Goal: Information Seeking & Learning: Learn about a topic

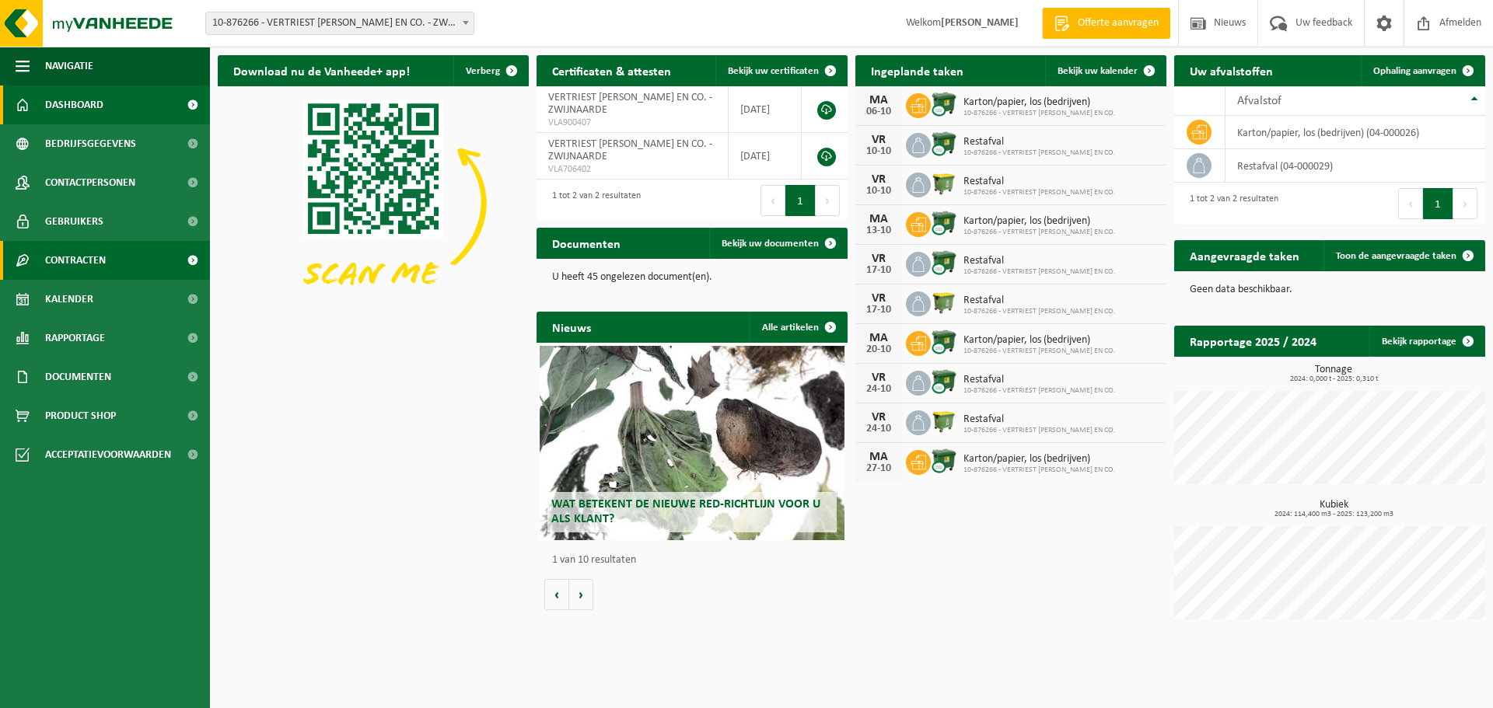
click at [95, 257] on span "Contracten" at bounding box center [75, 260] width 61 height 39
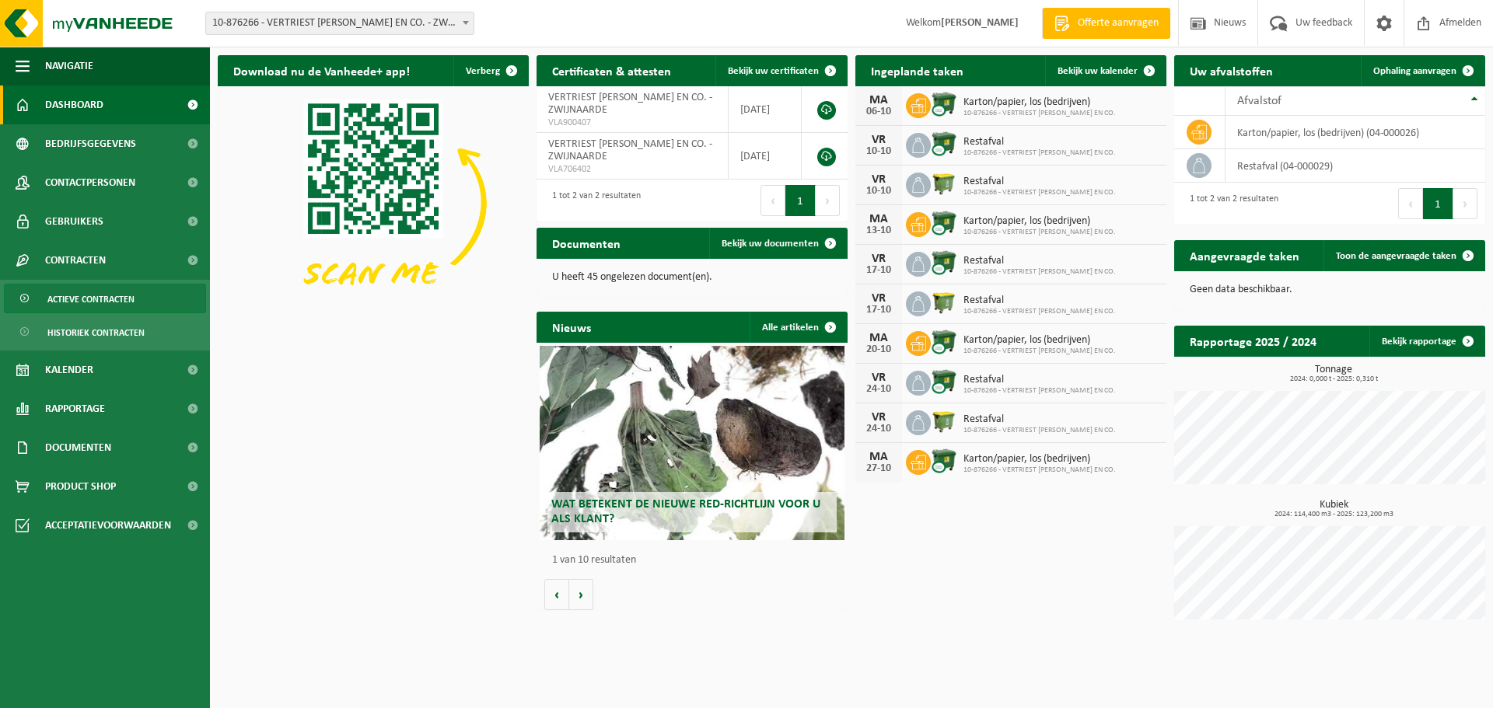
click at [126, 302] on span "Actieve contracten" at bounding box center [90, 300] width 87 height 30
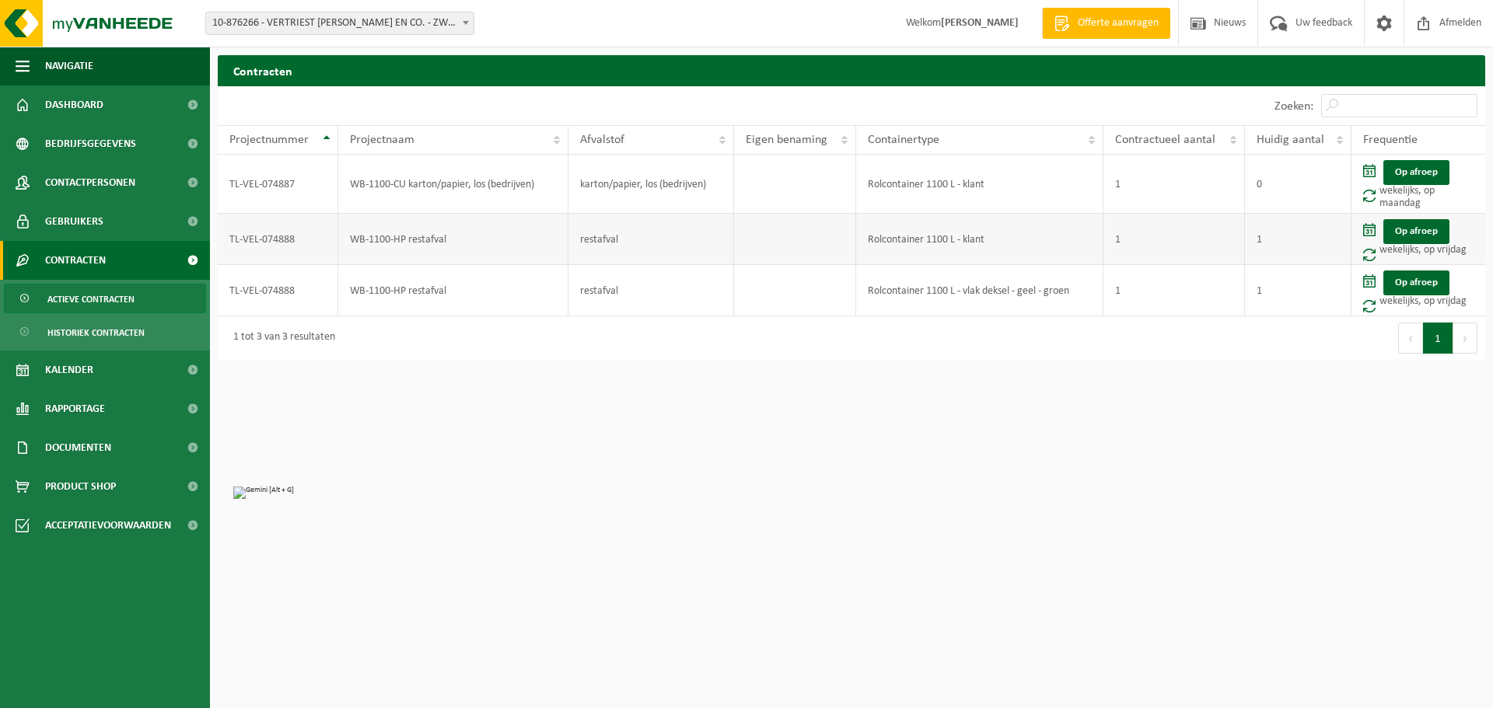
click at [441, 242] on td "WB-1100-HP restafval" at bounding box center [453, 239] width 230 height 51
click at [1412, 229] on link "Op afroep" at bounding box center [1416, 231] width 66 height 25
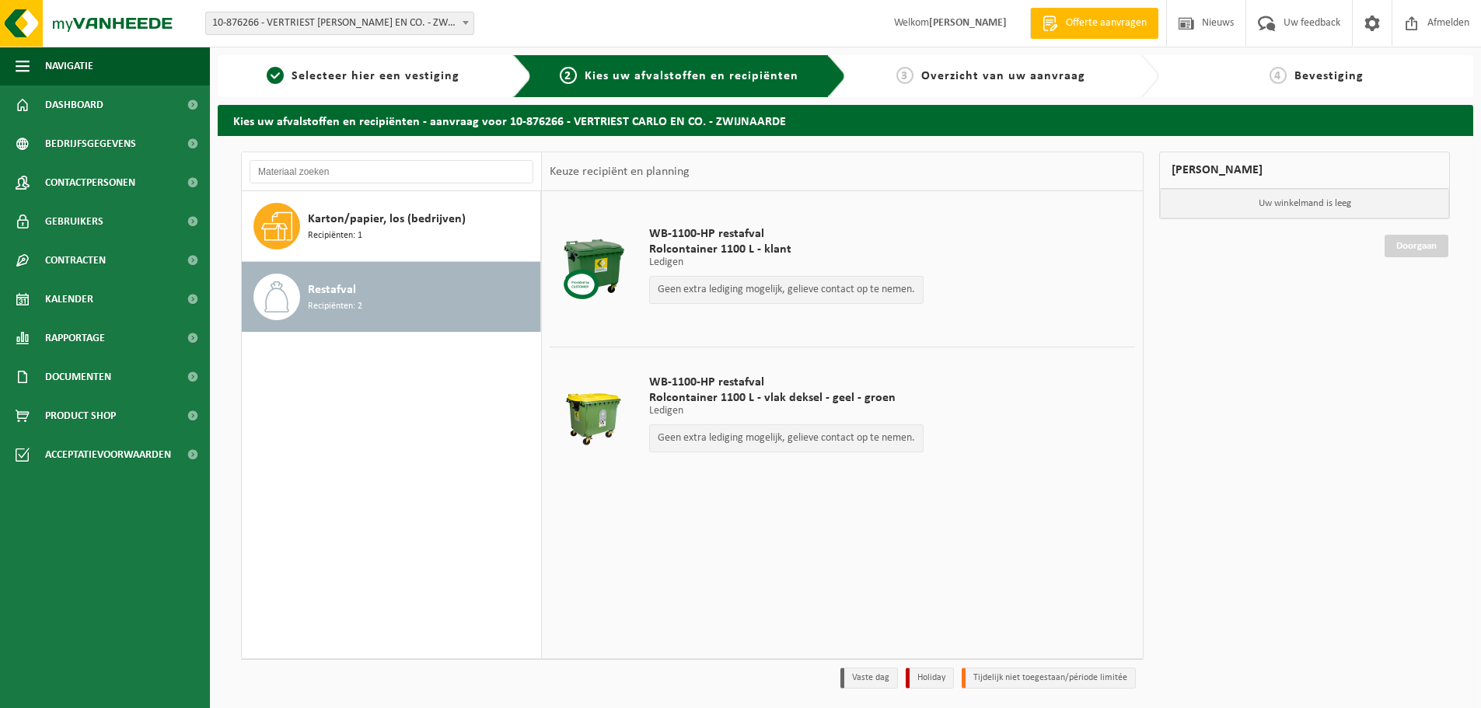
click at [669, 258] on p "Ledigen" at bounding box center [786, 262] width 274 height 11
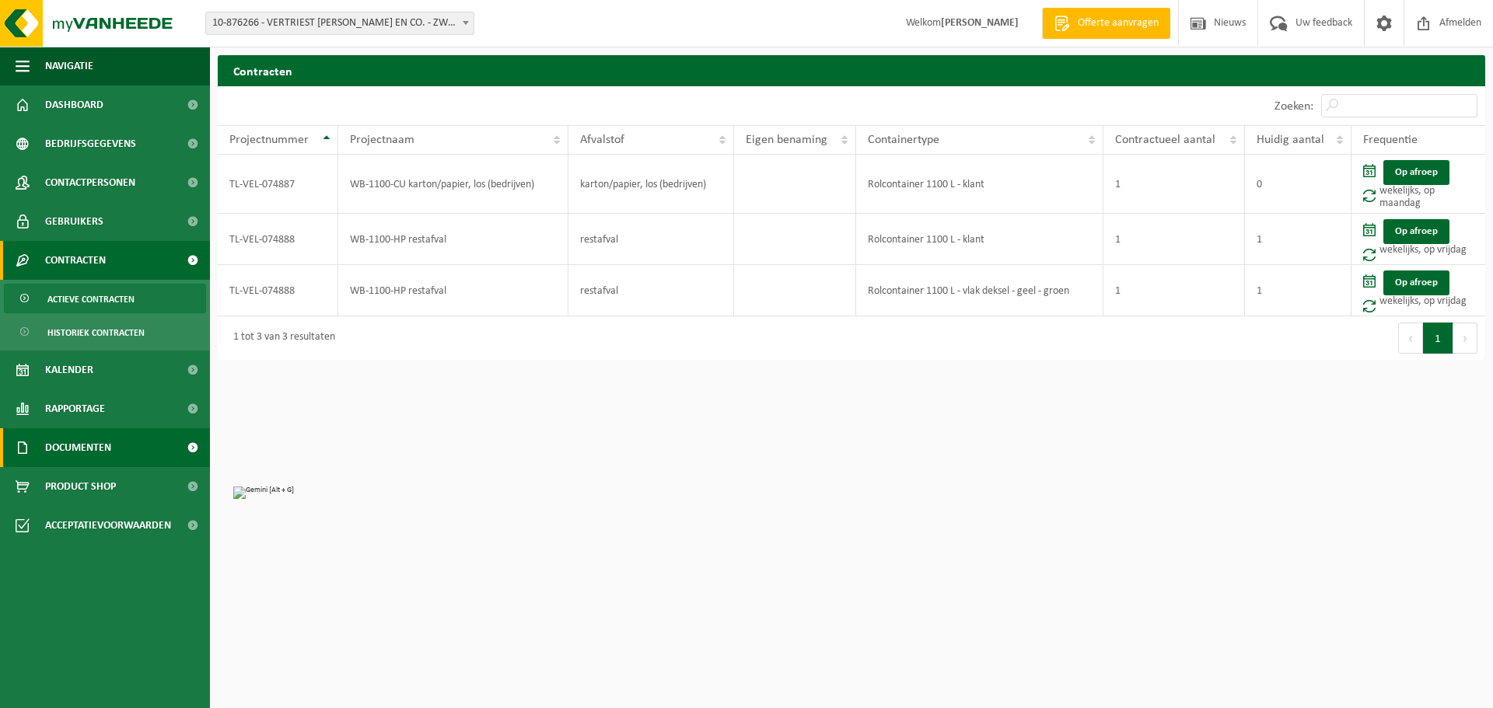
click at [78, 455] on span "Documenten" at bounding box center [78, 447] width 66 height 39
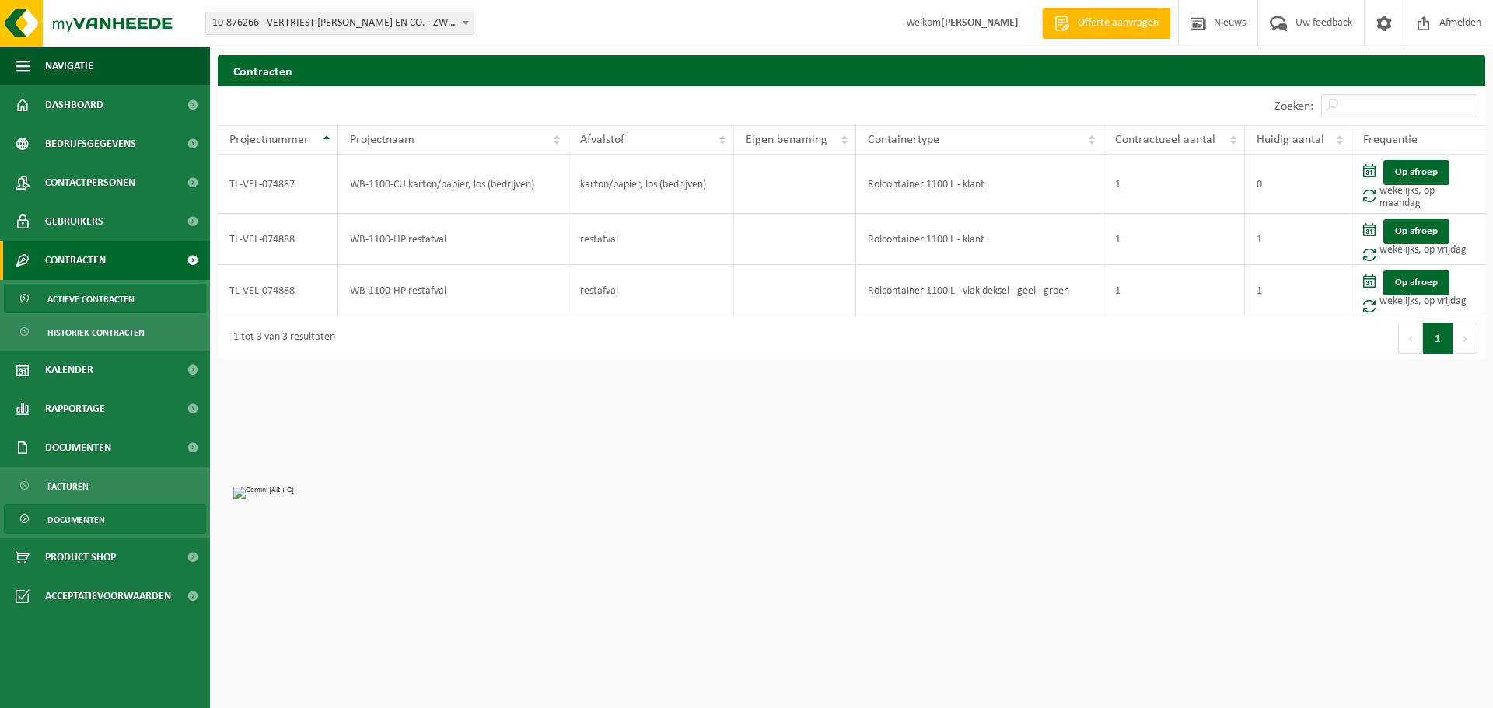
click at [76, 512] on span "Documenten" at bounding box center [76, 520] width 58 height 30
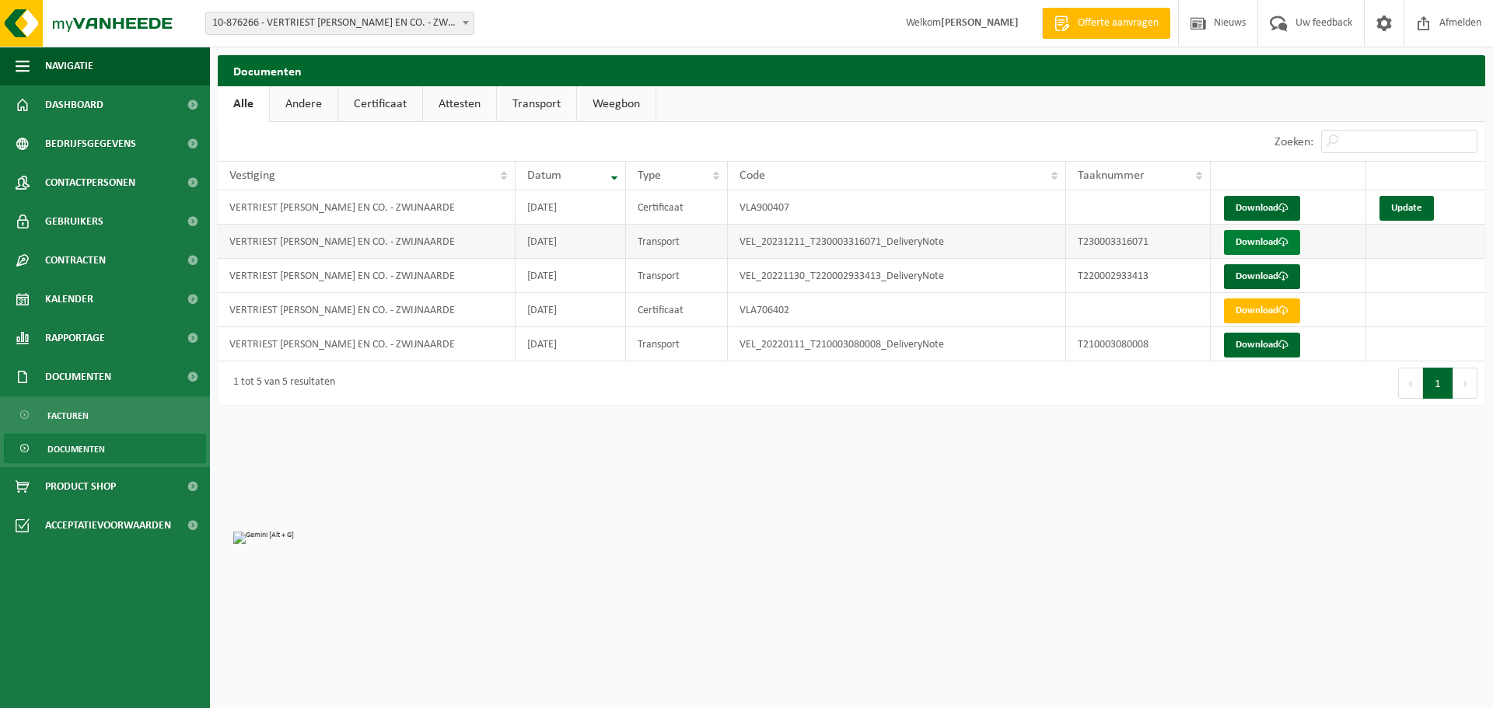
click at [1256, 242] on link "Download" at bounding box center [1262, 242] width 76 height 25
click at [95, 108] on span "Dashboard" at bounding box center [74, 105] width 58 height 39
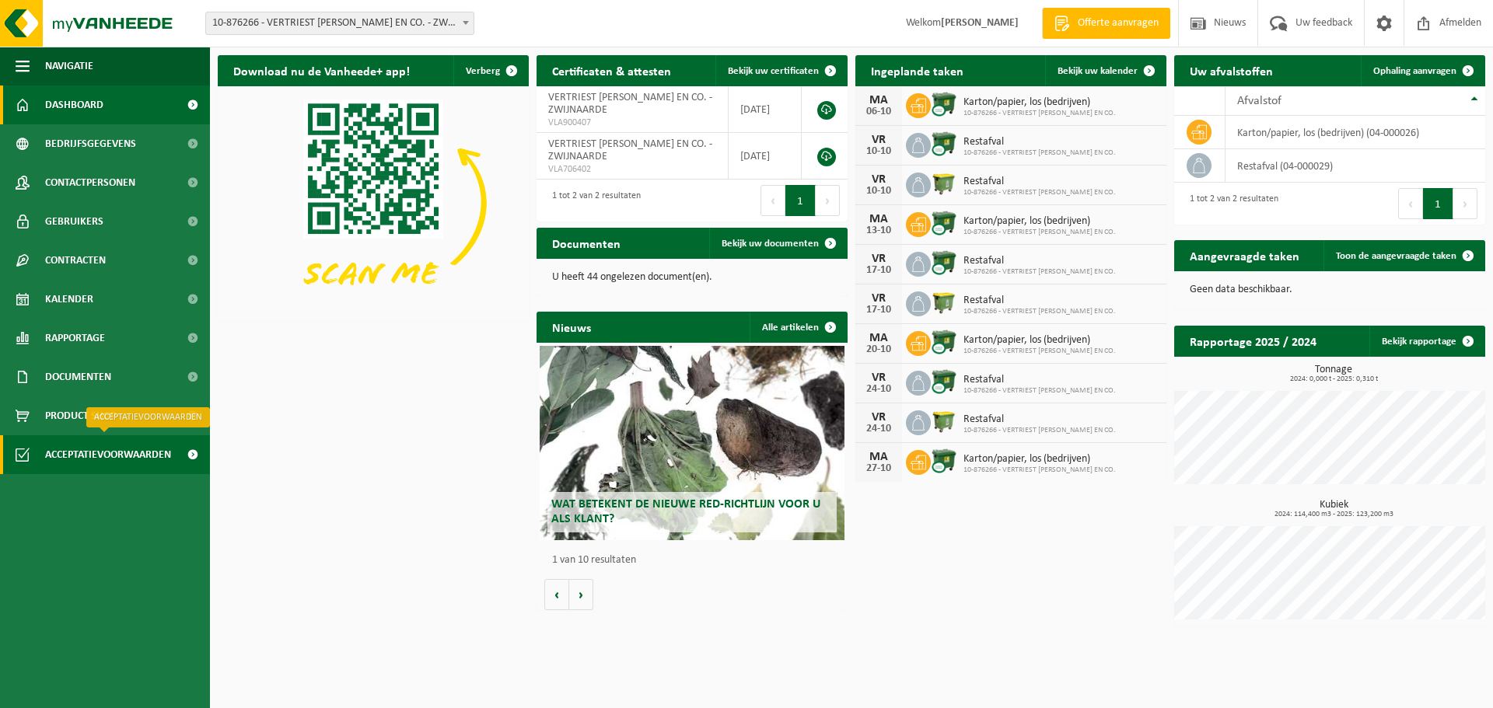
click at [150, 448] on span "Acceptatievoorwaarden" at bounding box center [108, 454] width 126 height 39
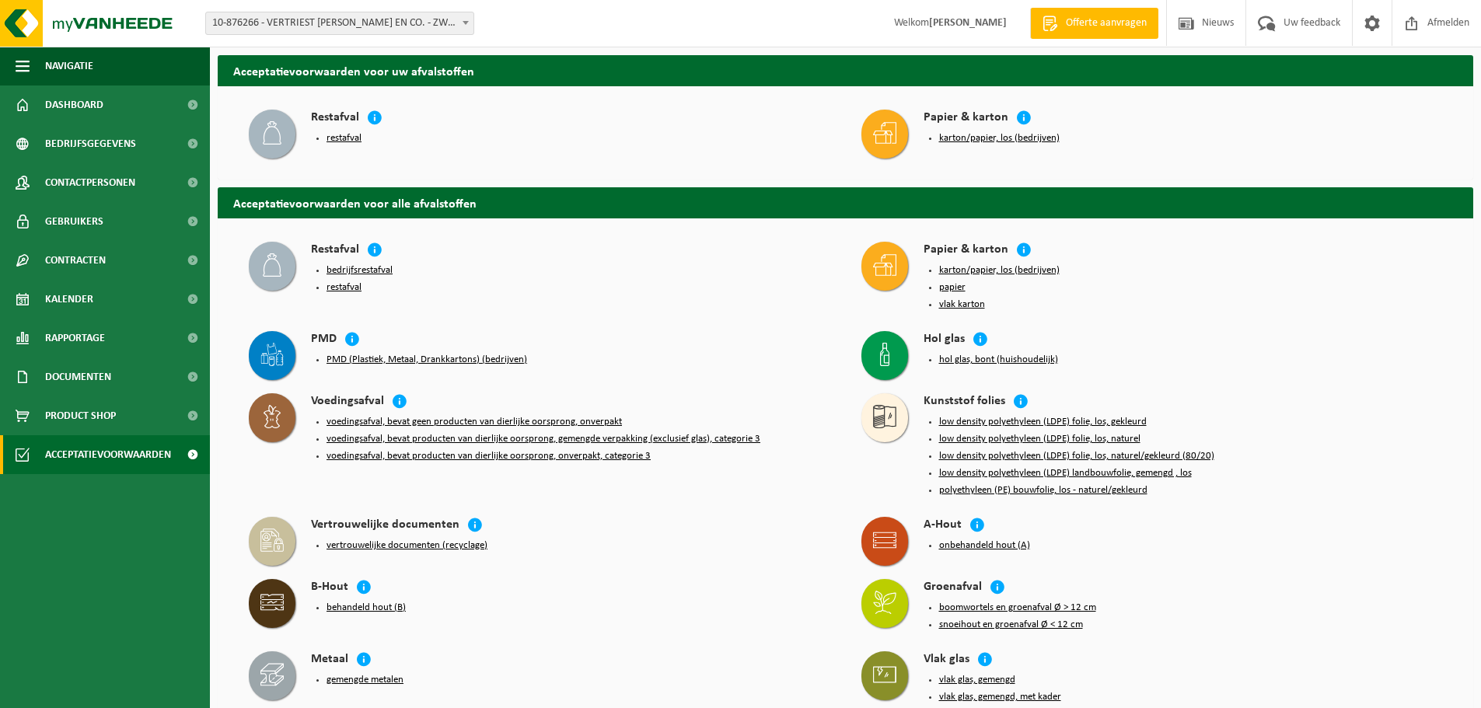
click at [346, 137] on button "restafval" at bounding box center [344, 138] width 35 height 12
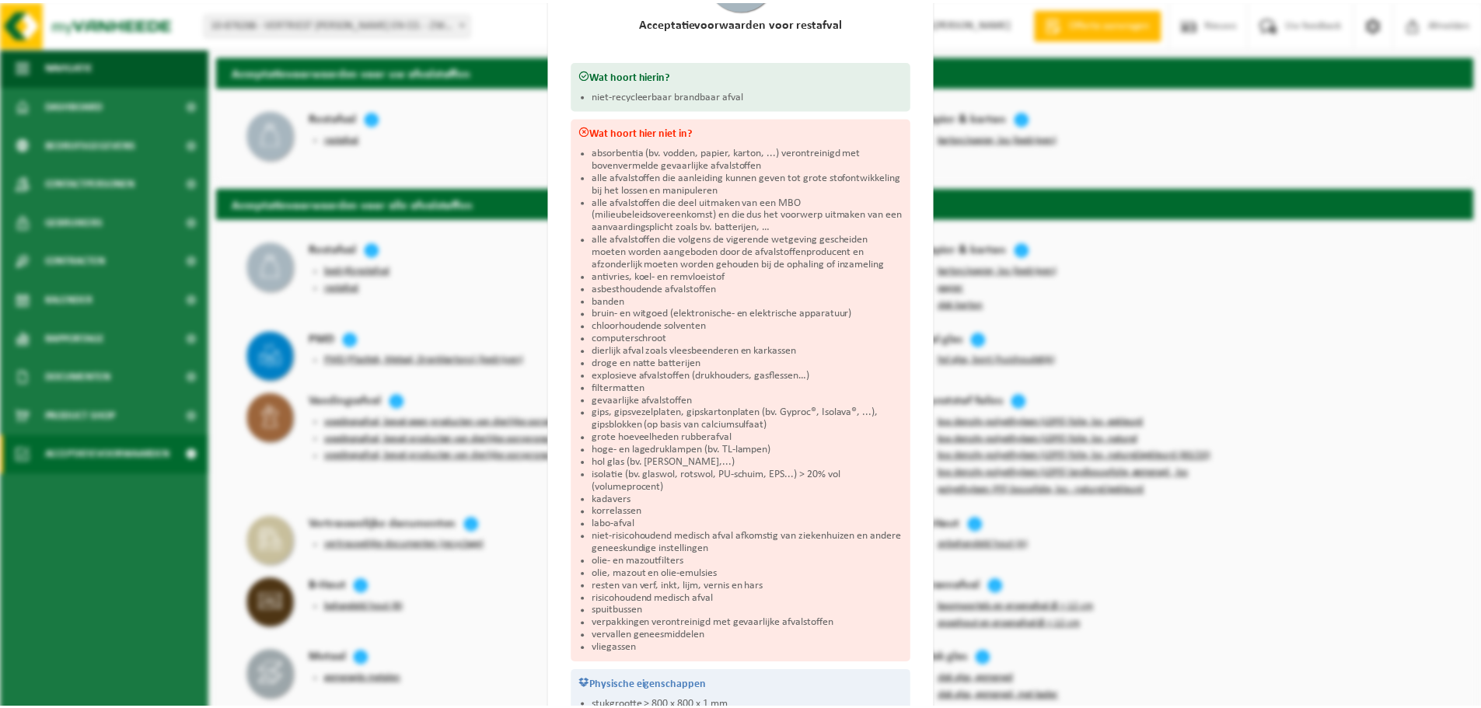
scroll to position [248, 0]
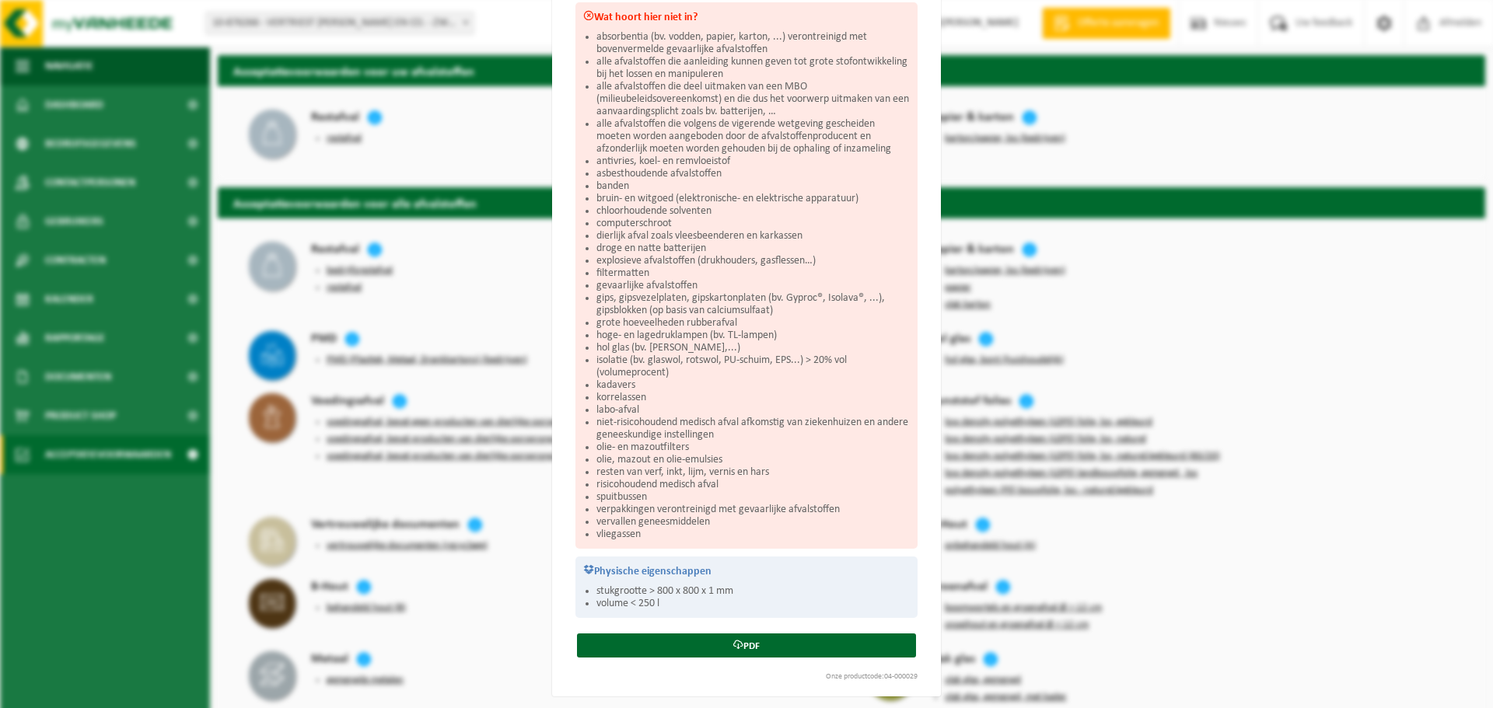
click at [511, 159] on div "Restafval Sluiten Acceptatievoorwaarden voor restafval Wat hoort hierin? niet-r…" at bounding box center [746, 354] width 1493 height 708
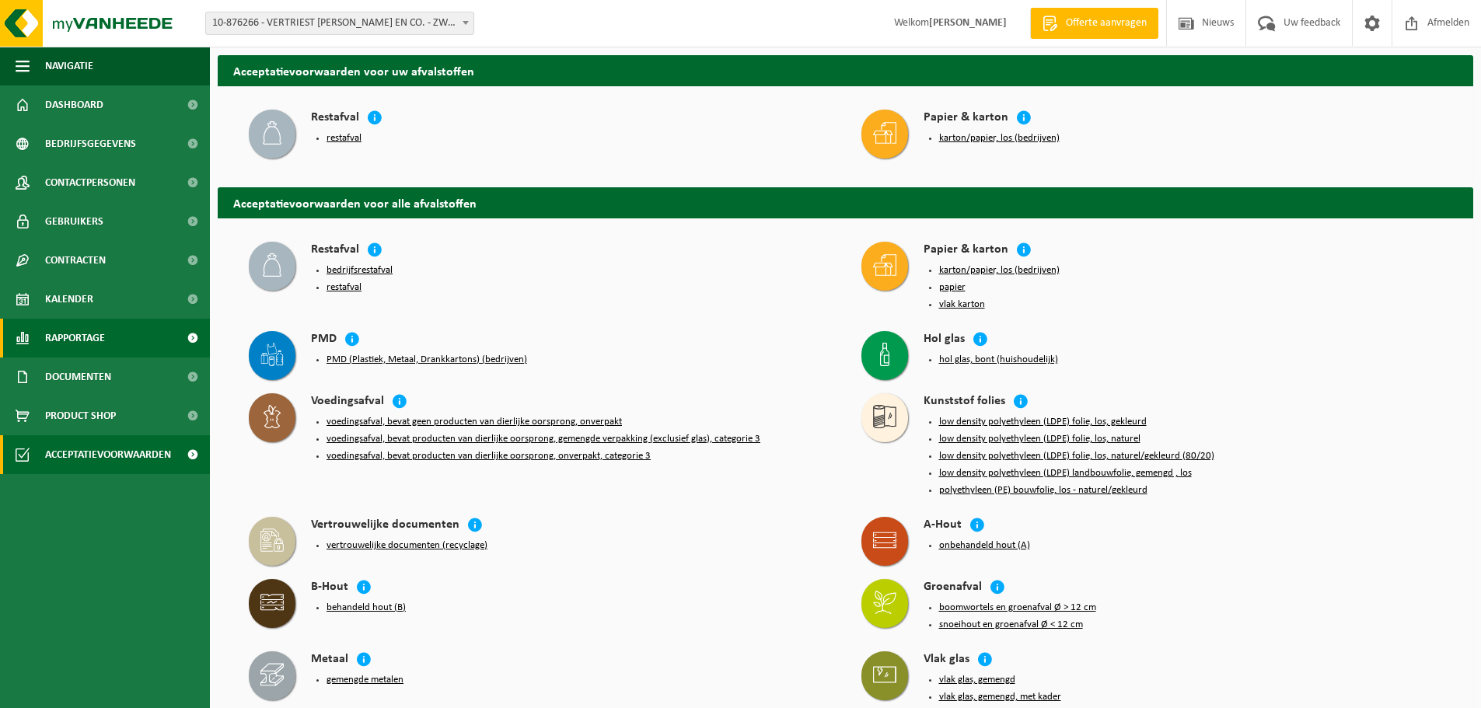
click at [105, 330] on span "Rapportage" at bounding box center [75, 338] width 60 height 39
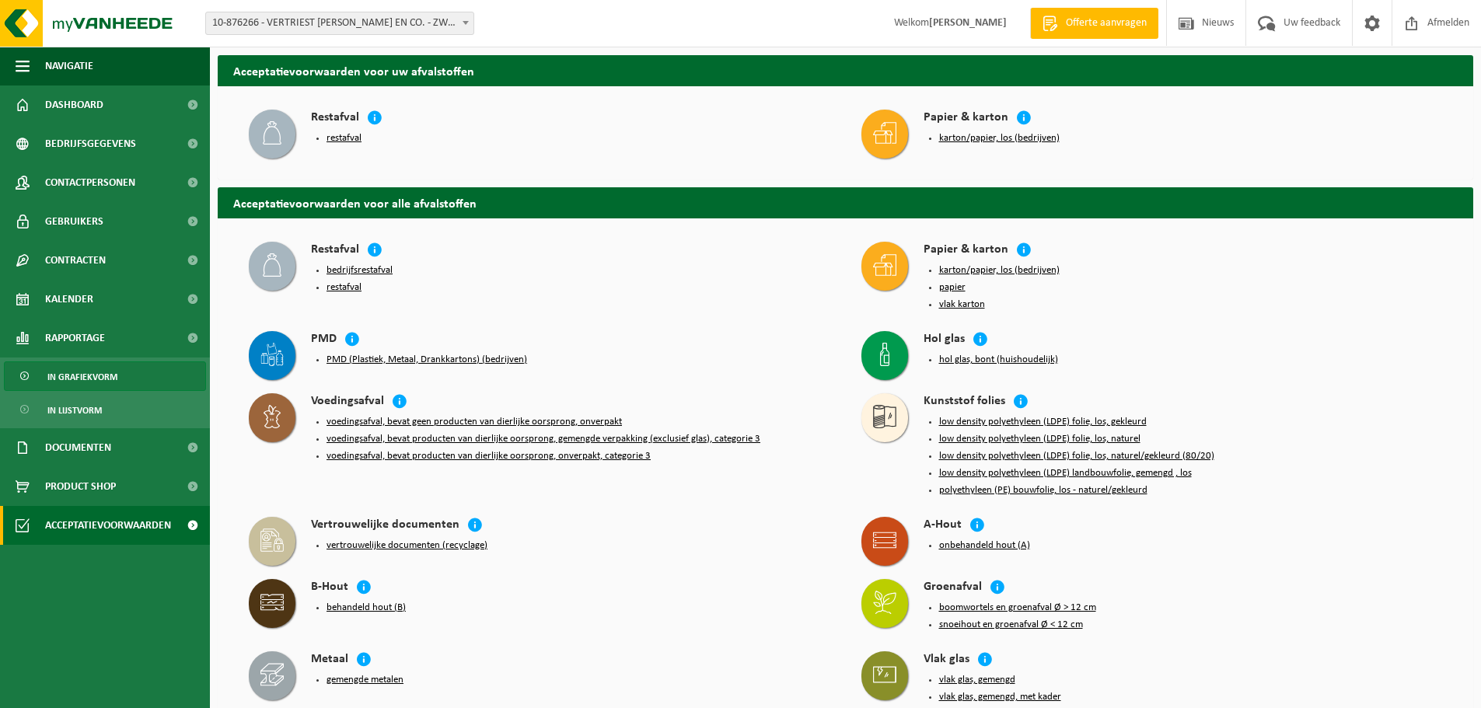
click at [107, 366] on span "In grafiekvorm" at bounding box center [82, 377] width 70 height 30
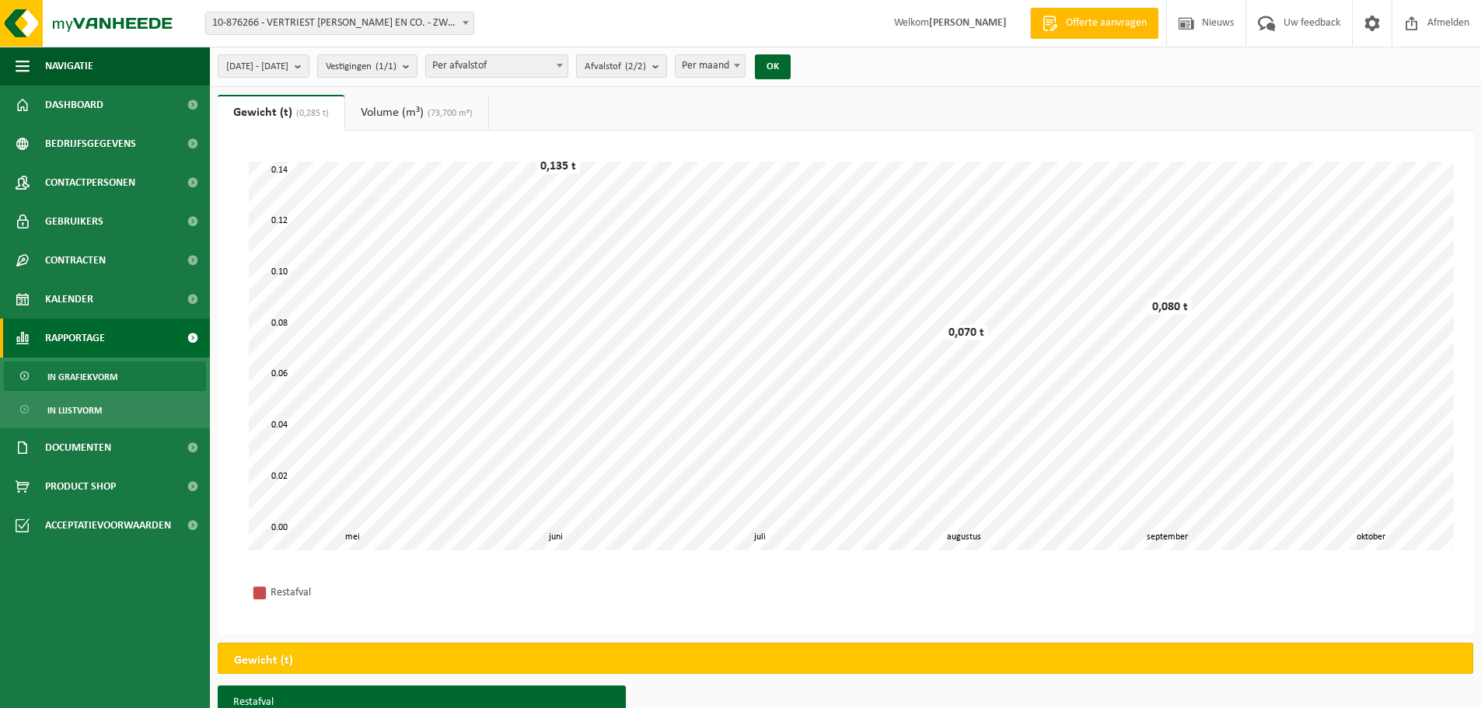
click at [540, 66] on span "Per afvalstof" at bounding box center [497, 66] width 142 height 22
click at [327, 78] on div "2025-05-01 - 2025-10-04 Huidige maand Vorige maand Laatste 6 maanden Huidig jaa…" at bounding box center [509, 66] width 598 height 33
click at [288, 74] on span "2025-05-01 - 2025-10-04" at bounding box center [257, 66] width 62 height 23
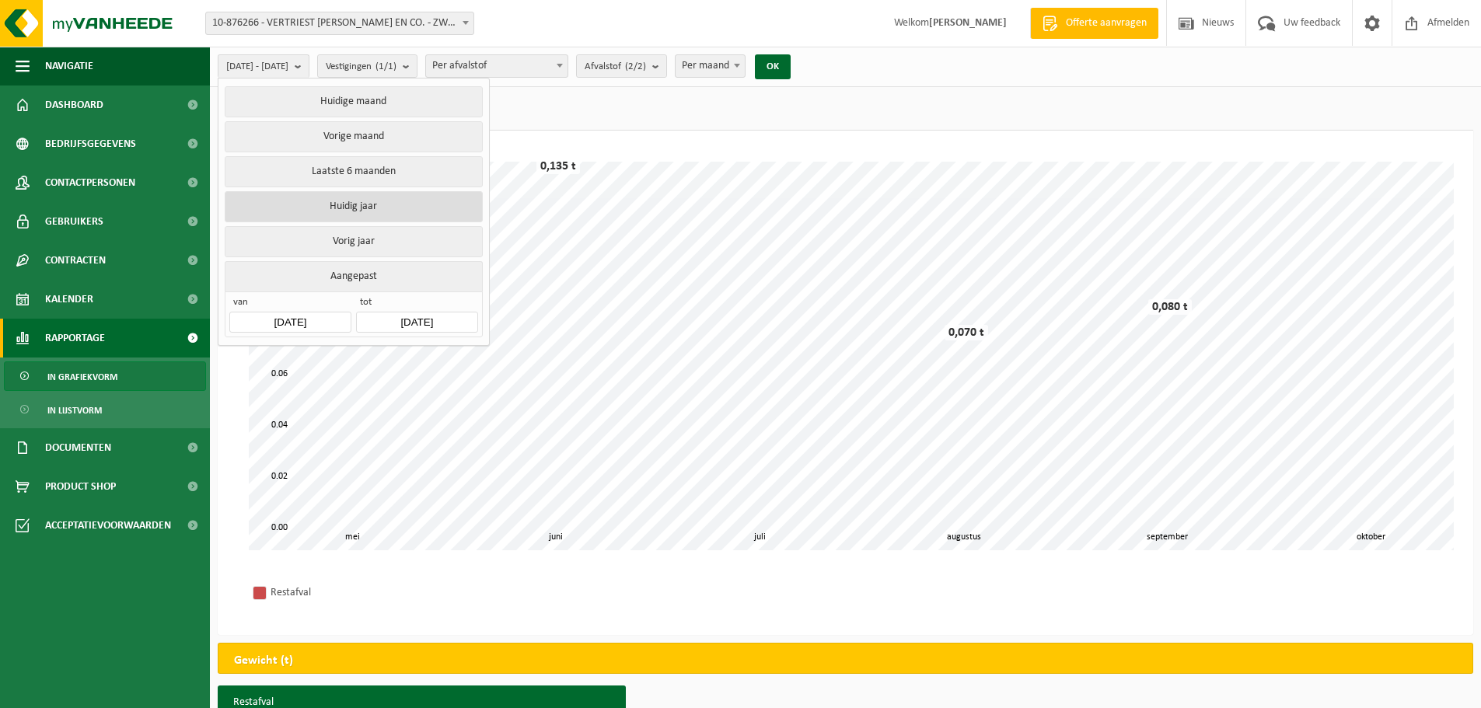
click at [350, 206] on button "Huidig jaar" at bounding box center [353, 206] width 257 height 31
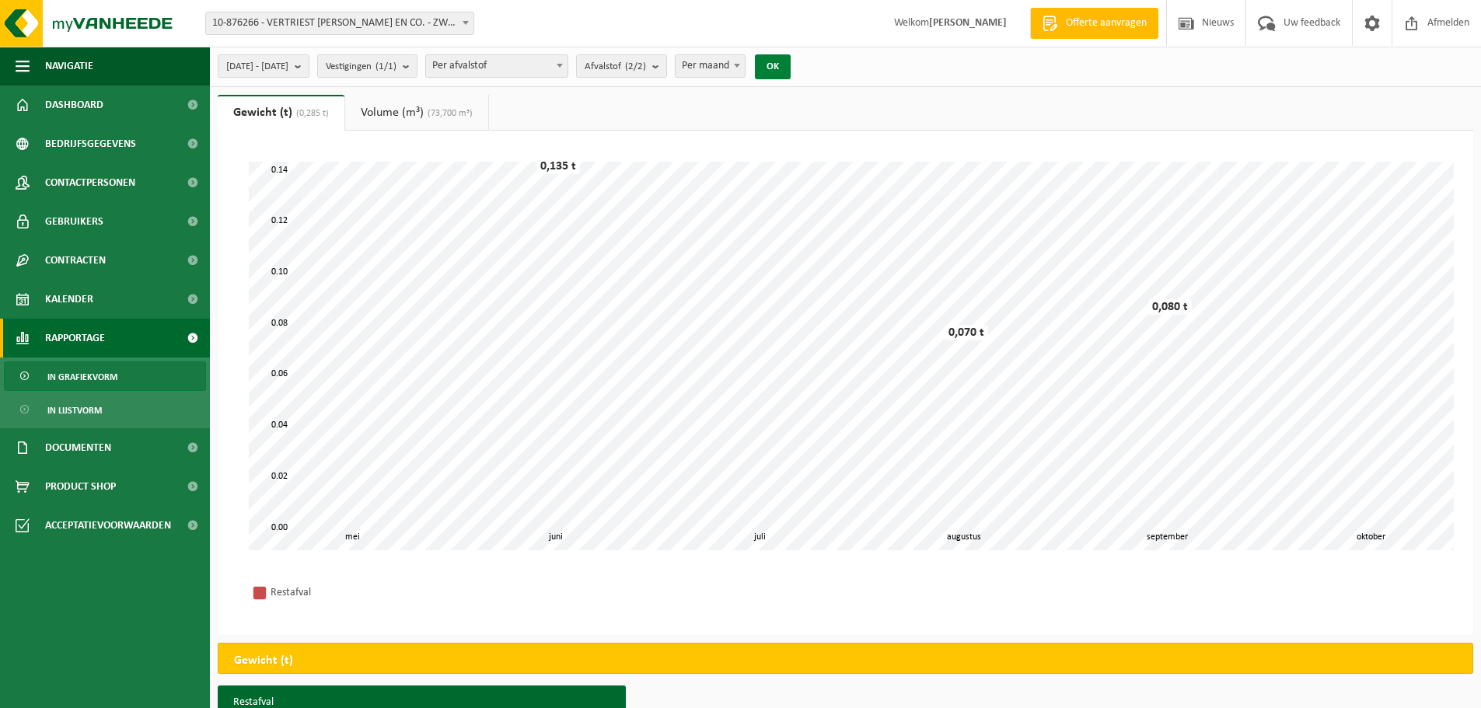
click at [791, 68] on button "OK" at bounding box center [773, 66] width 36 height 25
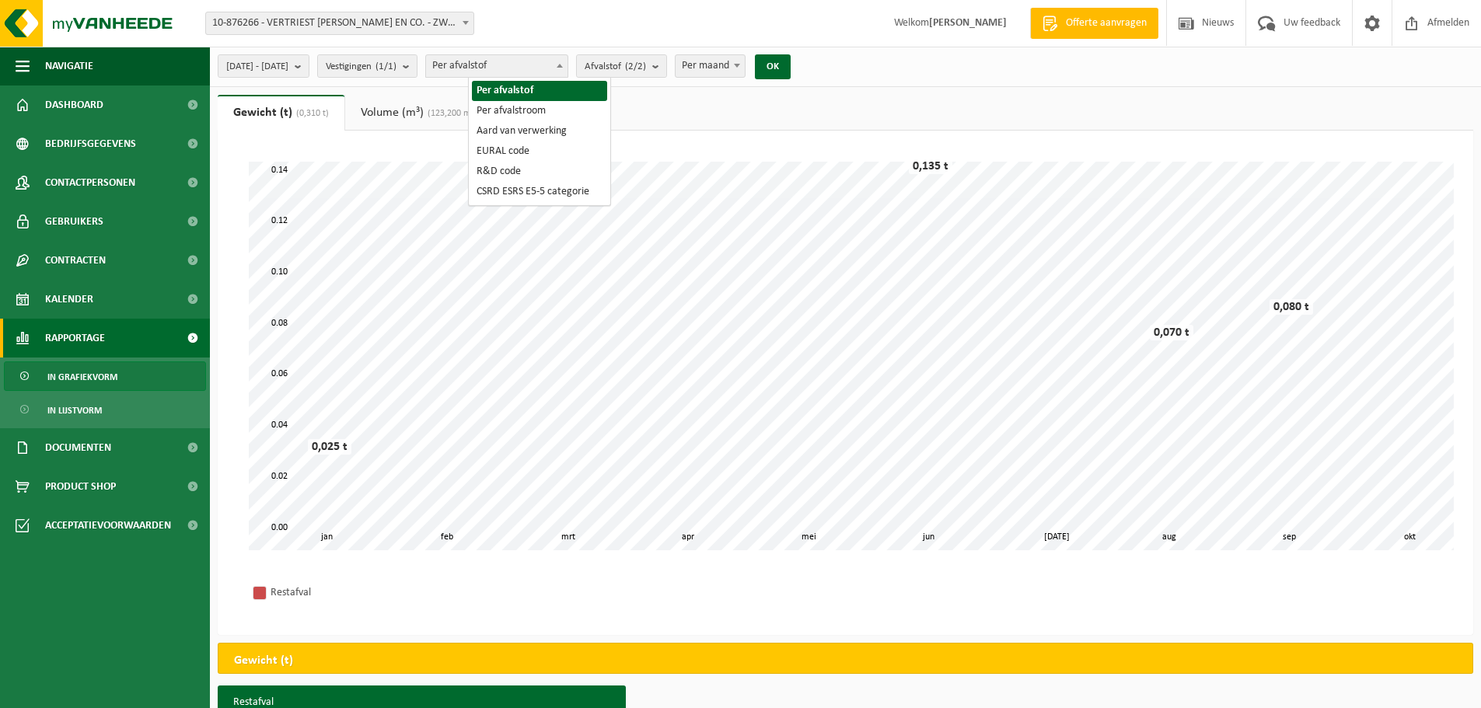
click at [526, 72] on span "Per afvalstof" at bounding box center [497, 66] width 142 height 22
select select "2"
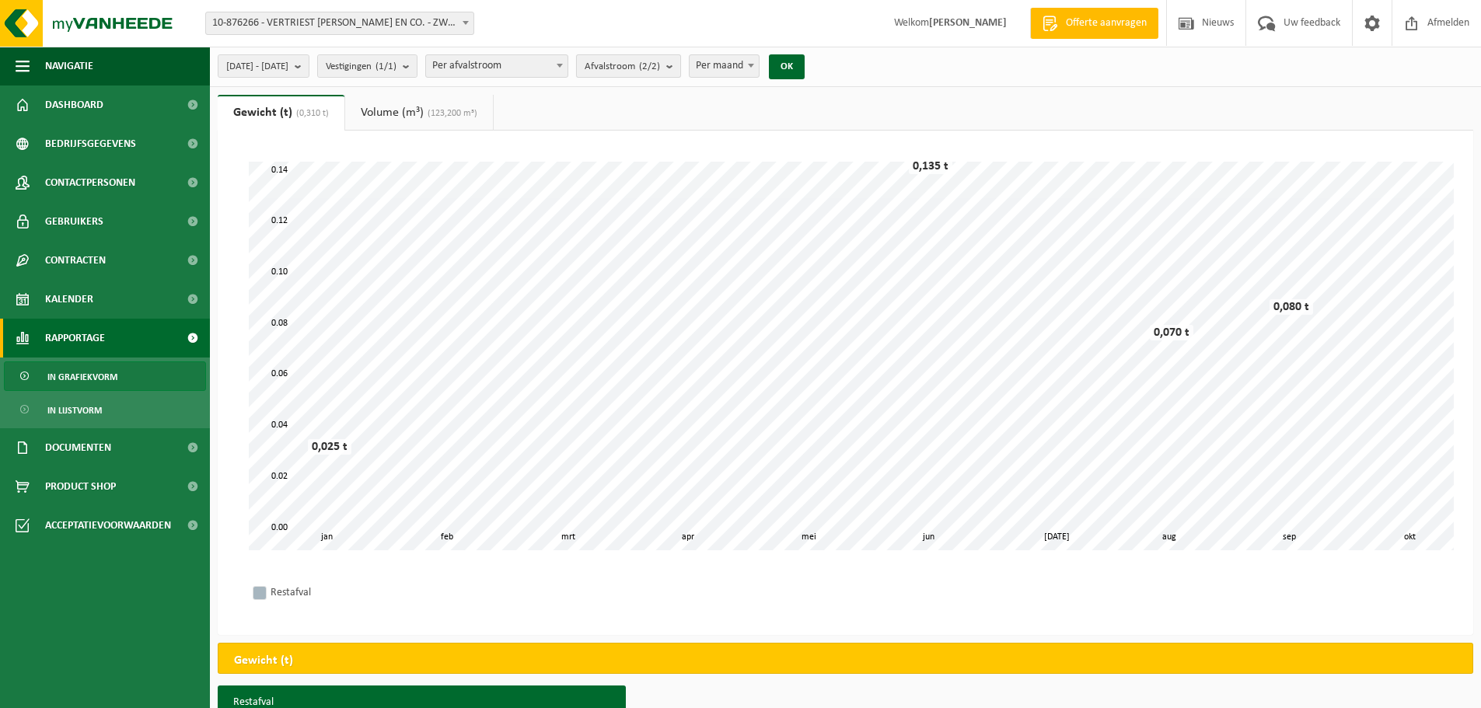
click at [680, 66] on b "submit" at bounding box center [673, 66] width 14 height 22
click at [680, 66] on b "submit" at bounding box center [673, 66] width 14 height 23
click at [759, 63] on span "Per maand" at bounding box center [724, 66] width 69 height 22
click at [805, 68] on button "OK" at bounding box center [787, 66] width 36 height 25
click at [759, 75] on span "Per jaar" at bounding box center [724, 66] width 69 height 22
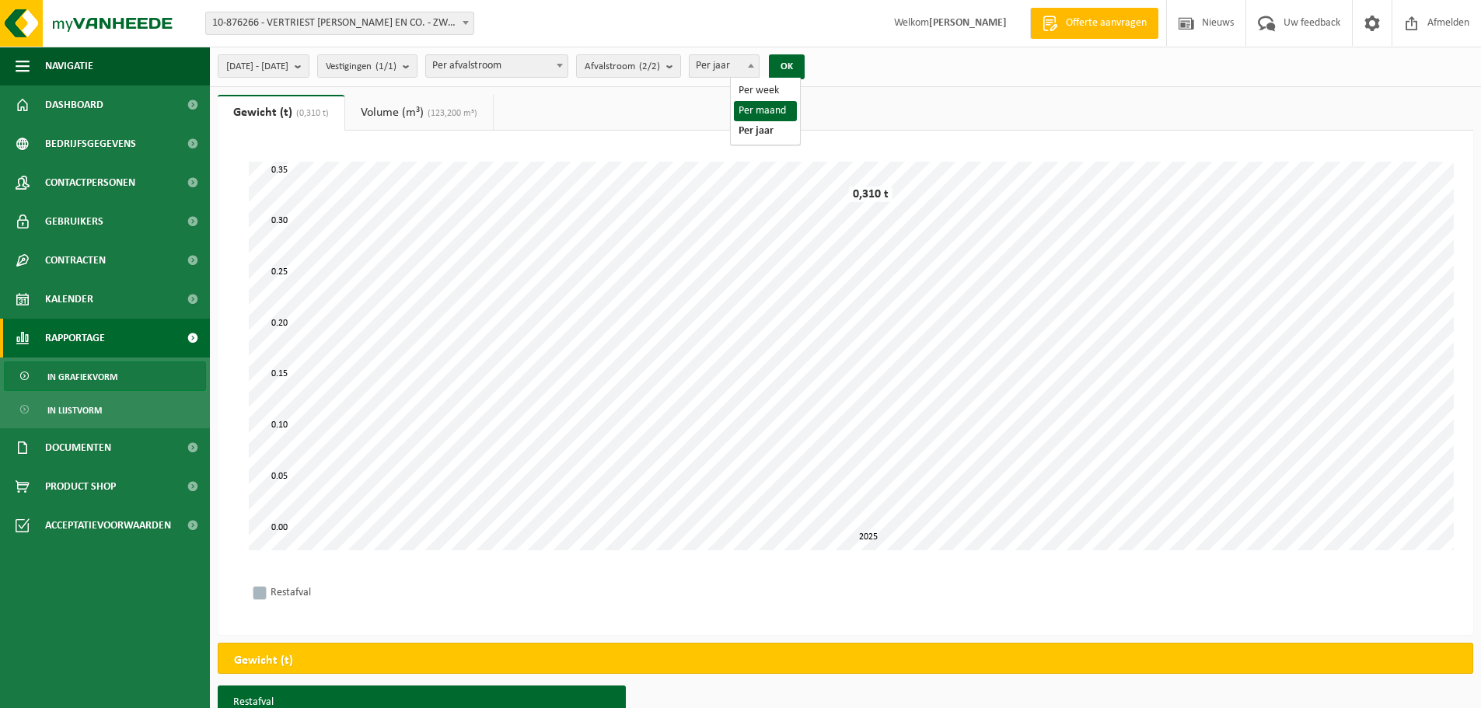
select select "2"
click at [805, 72] on button "OK" at bounding box center [787, 66] width 36 height 25
click at [309, 65] on b "submit" at bounding box center [302, 66] width 14 height 22
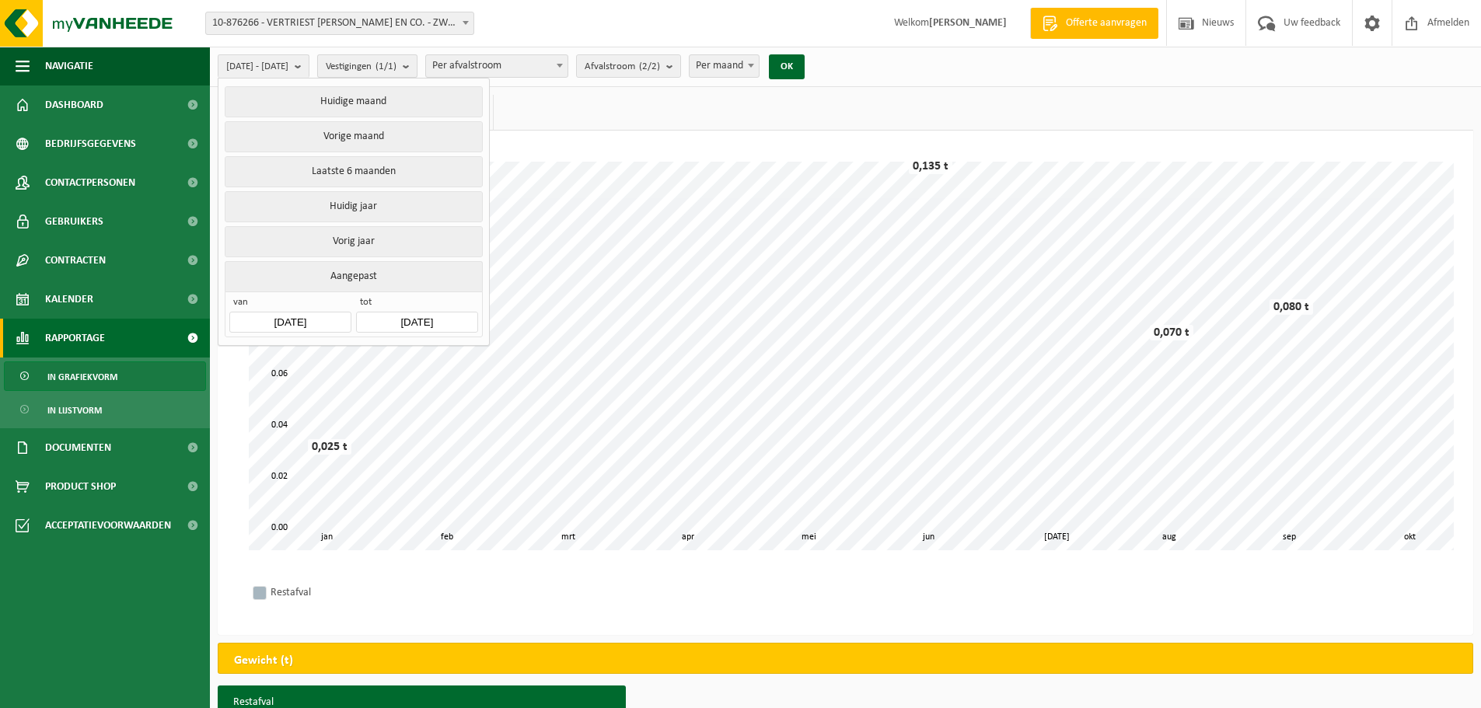
click at [397, 70] on span "Vestigingen (1/1)" at bounding box center [361, 66] width 71 height 23
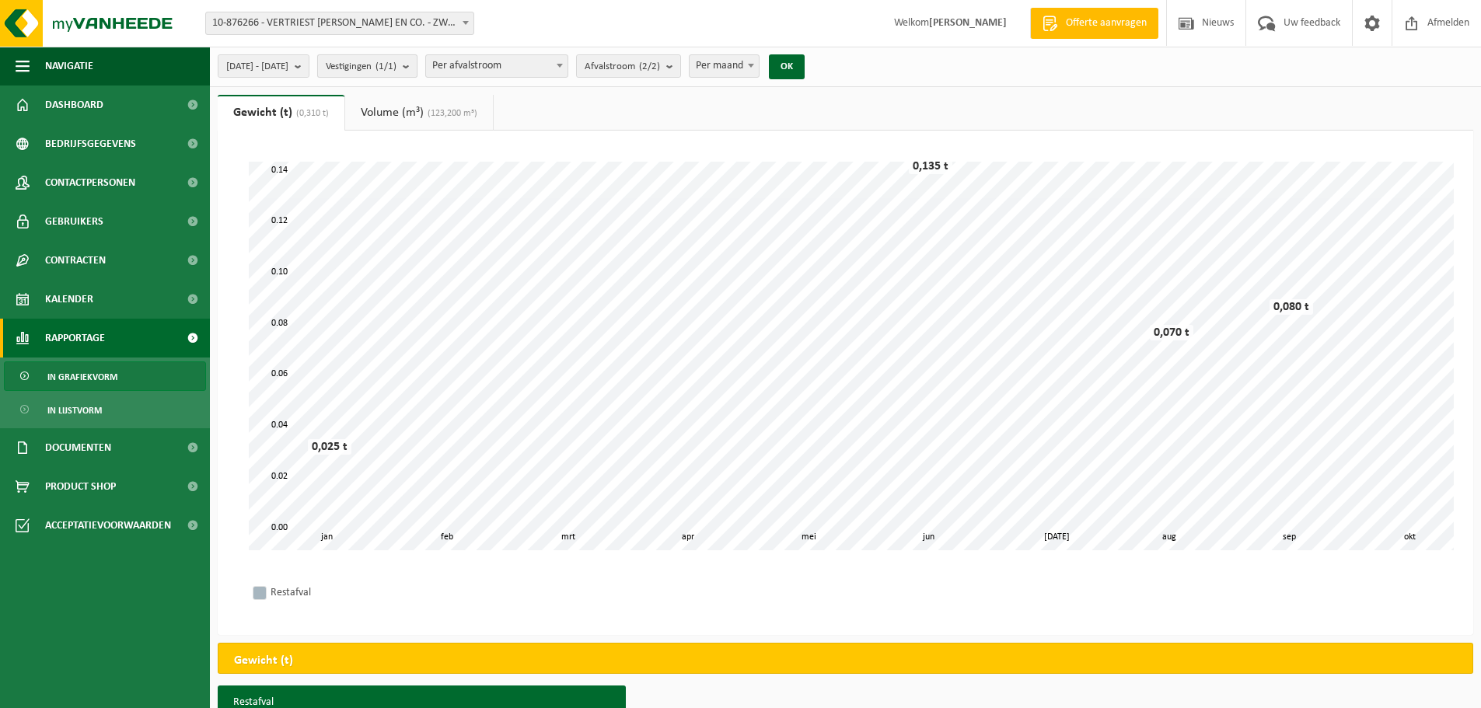
click at [397, 70] on span "Vestigingen (1/1)" at bounding box center [361, 66] width 71 height 23
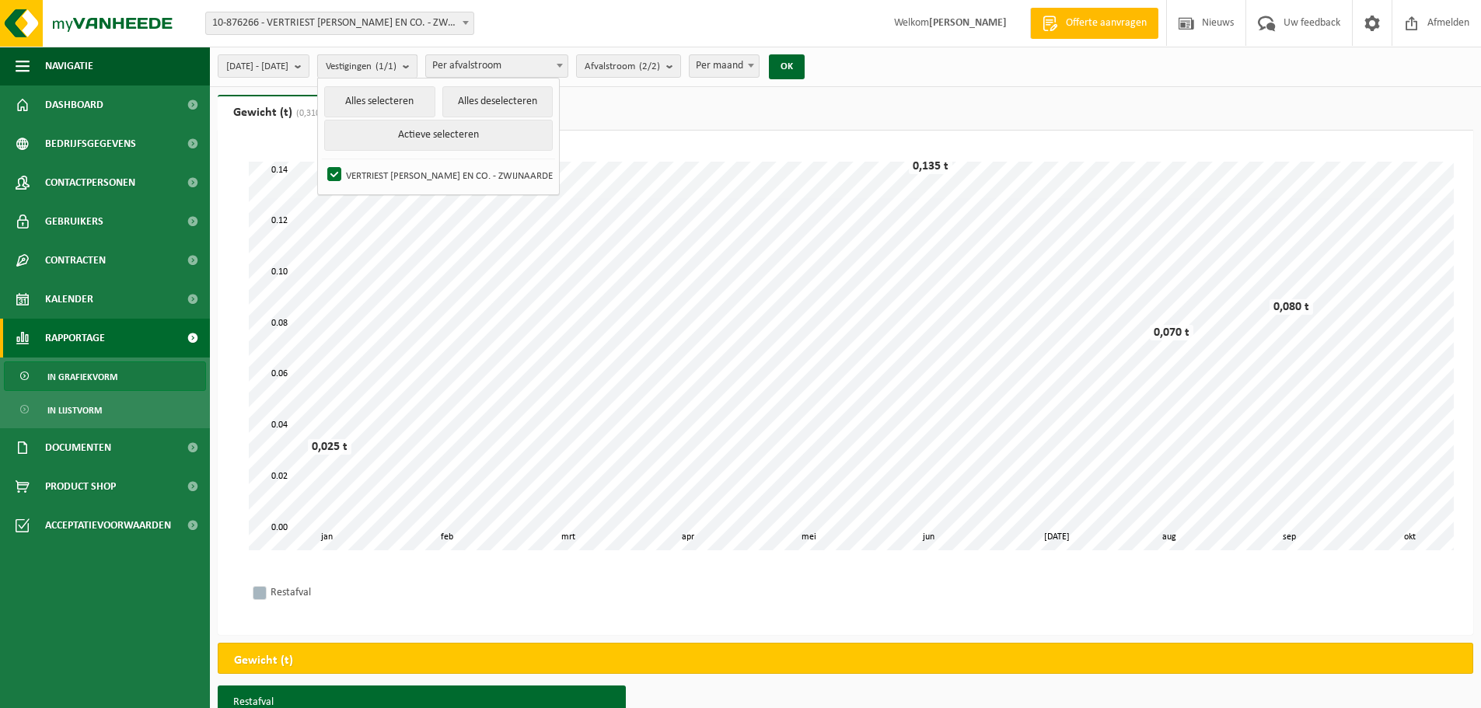
click at [397, 70] on span "Vestigingen (1/1)" at bounding box center [361, 66] width 71 height 23
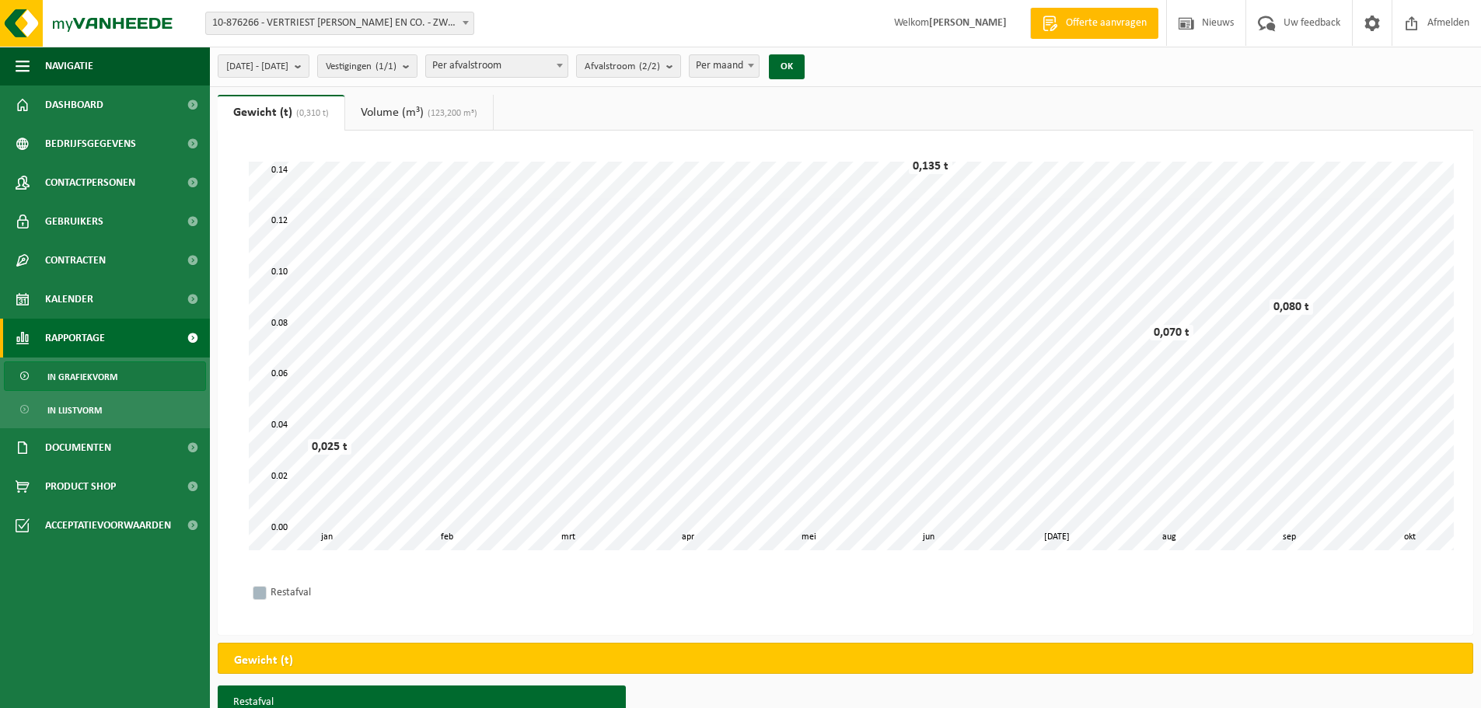
click at [423, 111] on link "Volume (m³) (123,200 m³)" at bounding box center [419, 113] width 148 height 36
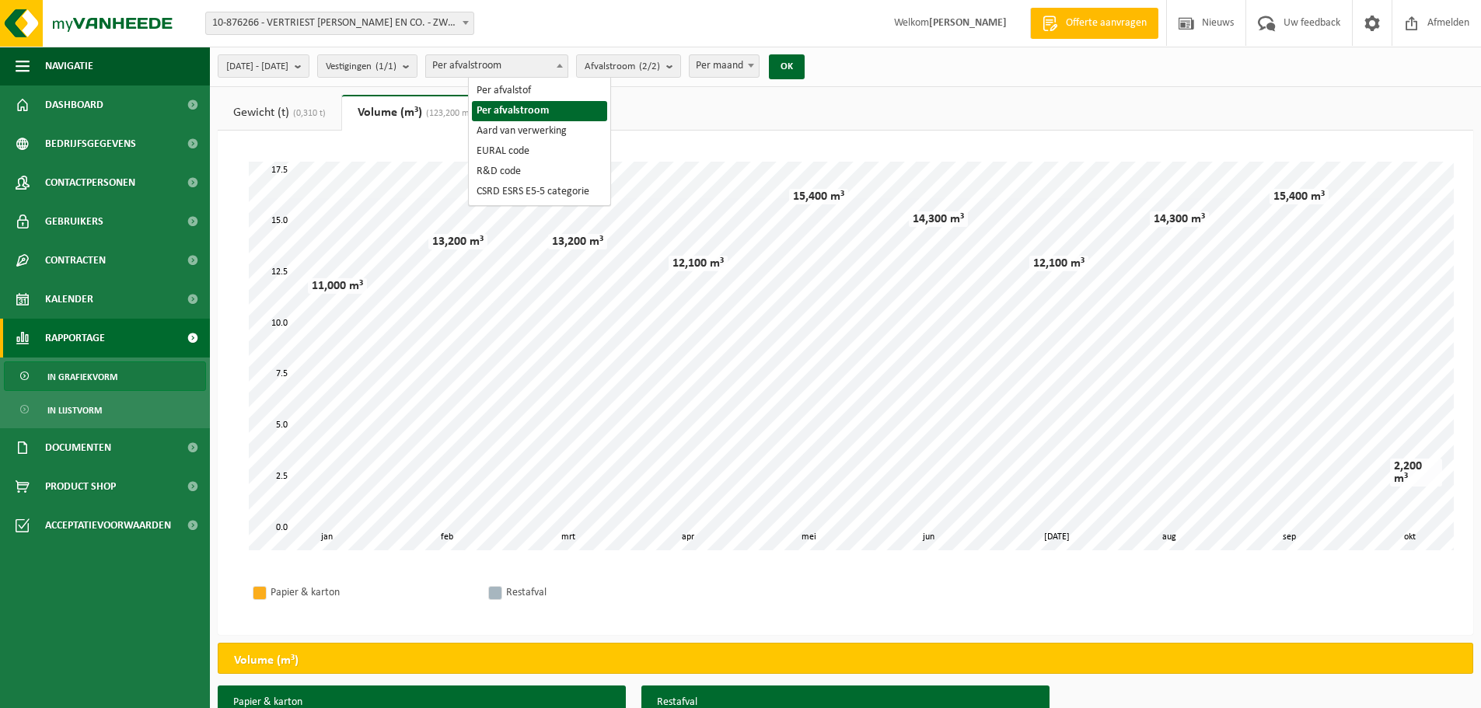
click at [568, 75] on span "Per afvalstroom" at bounding box center [497, 66] width 142 height 22
click at [638, 65] on span "Afvalstroom (2/2)" at bounding box center [622, 66] width 75 height 23
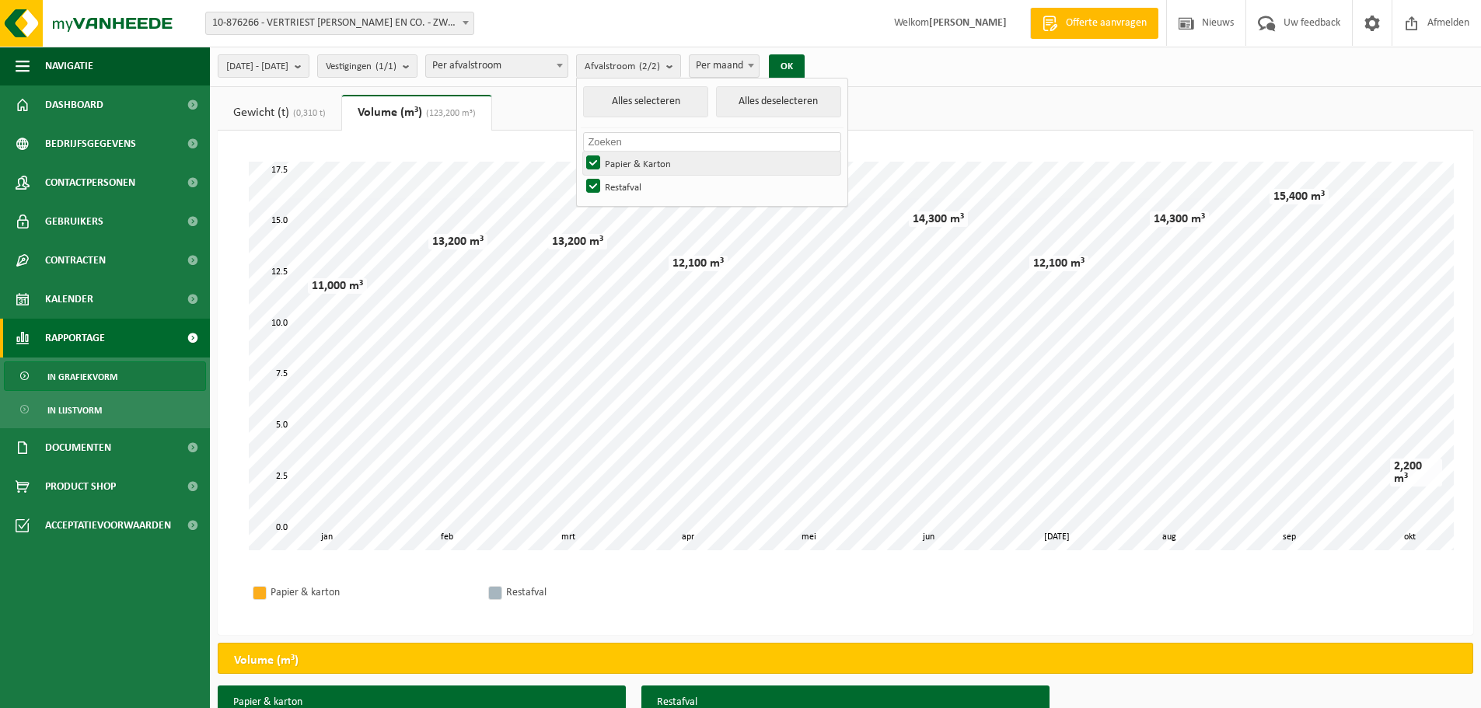
click at [634, 166] on label "Papier & Karton" at bounding box center [711, 163] width 257 height 23
click at [581, 152] on input "Papier & Karton" at bounding box center [580, 151] width 1 height 1
checkbox input "false"
click at [805, 64] on button "OK" at bounding box center [787, 66] width 36 height 25
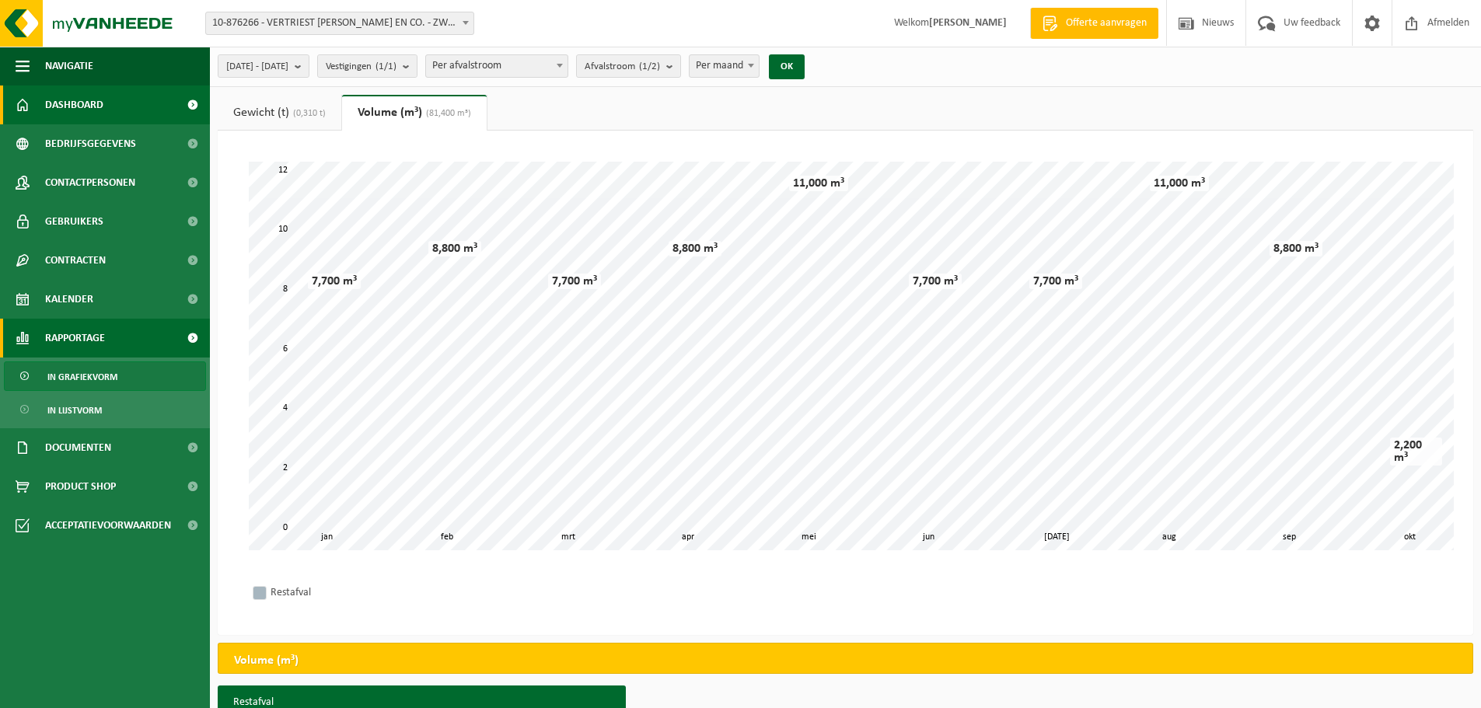
click at [120, 110] on link "Dashboard" at bounding box center [105, 105] width 210 height 39
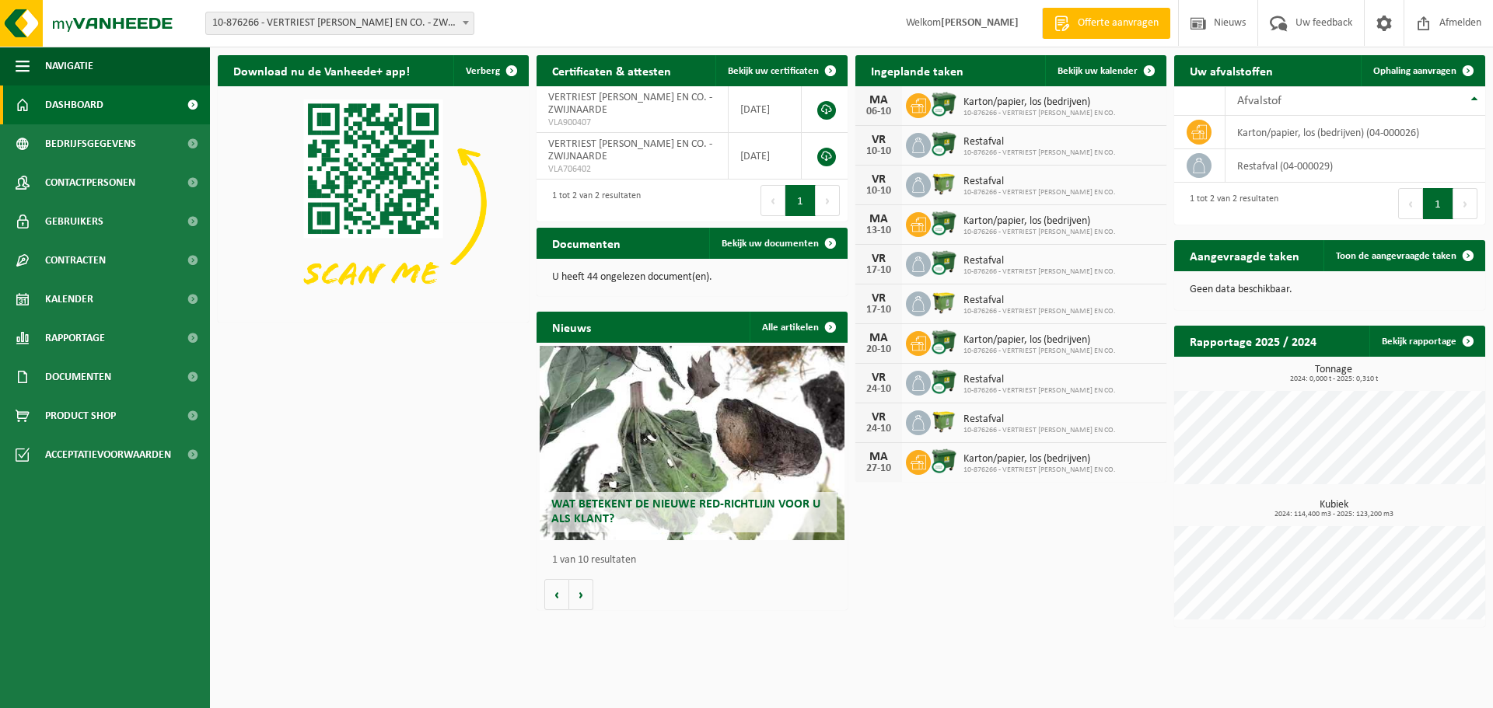
click at [965, 104] on span "Karton/papier, los (bedrijven)" at bounding box center [1039, 102] width 152 height 12
click at [919, 101] on icon at bounding box center [918, 106] width 16 height 16
click at [740, 251] on link "Bekijk uw documenten" at bounding box center [777, 243] width 137 height 31
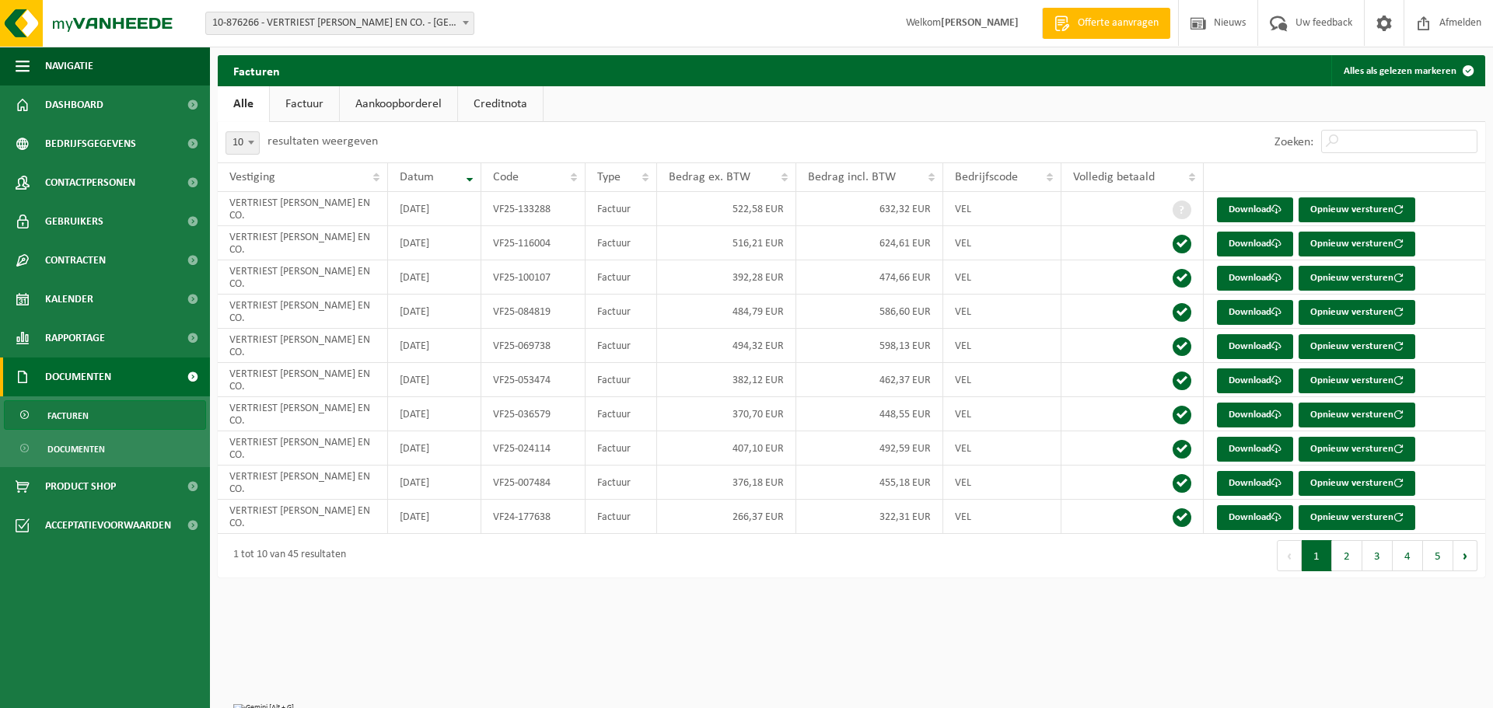
click at [404, 100] on link "Aankoopborderel" at bounding box center [398, 104] width 117 height 36
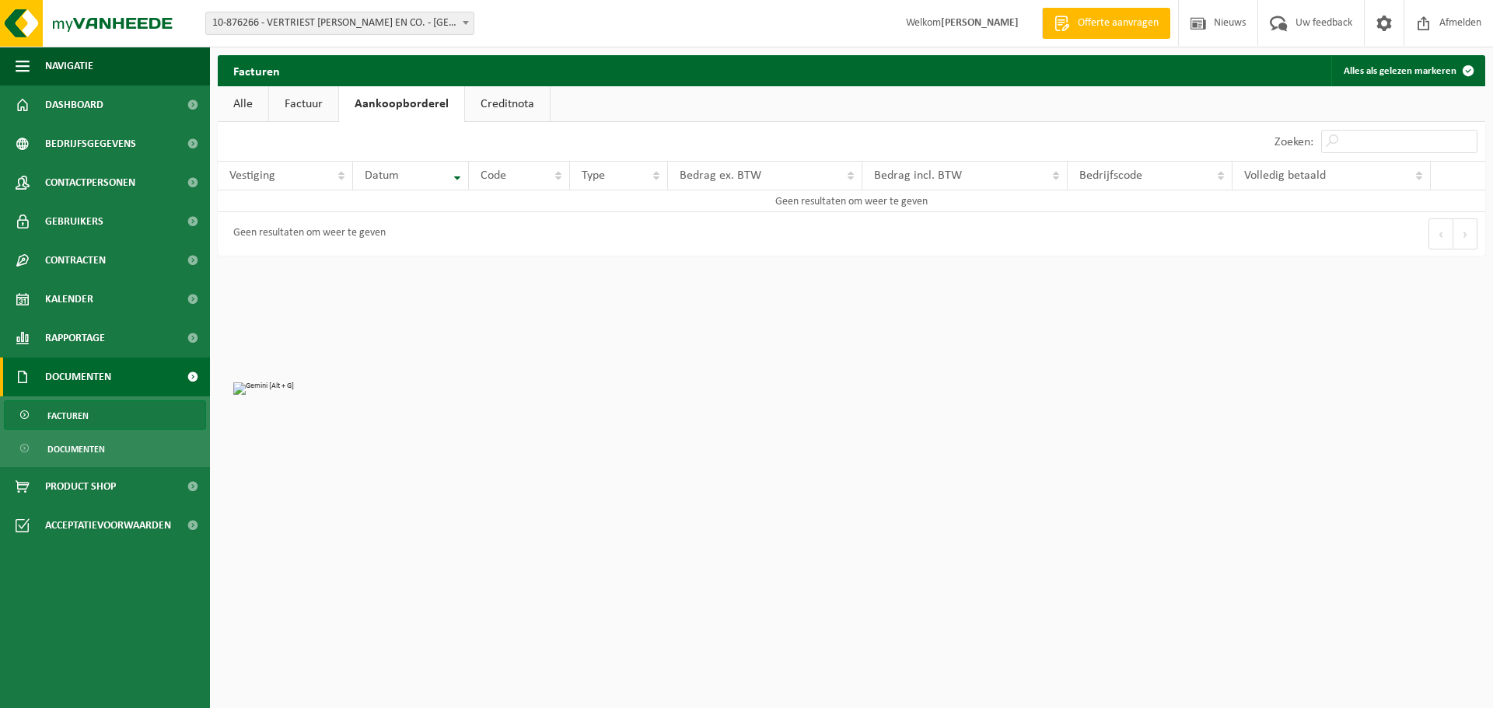
click at [295, 106] on link "Factuur" at bounding box center [303, 104] width 69 height 36
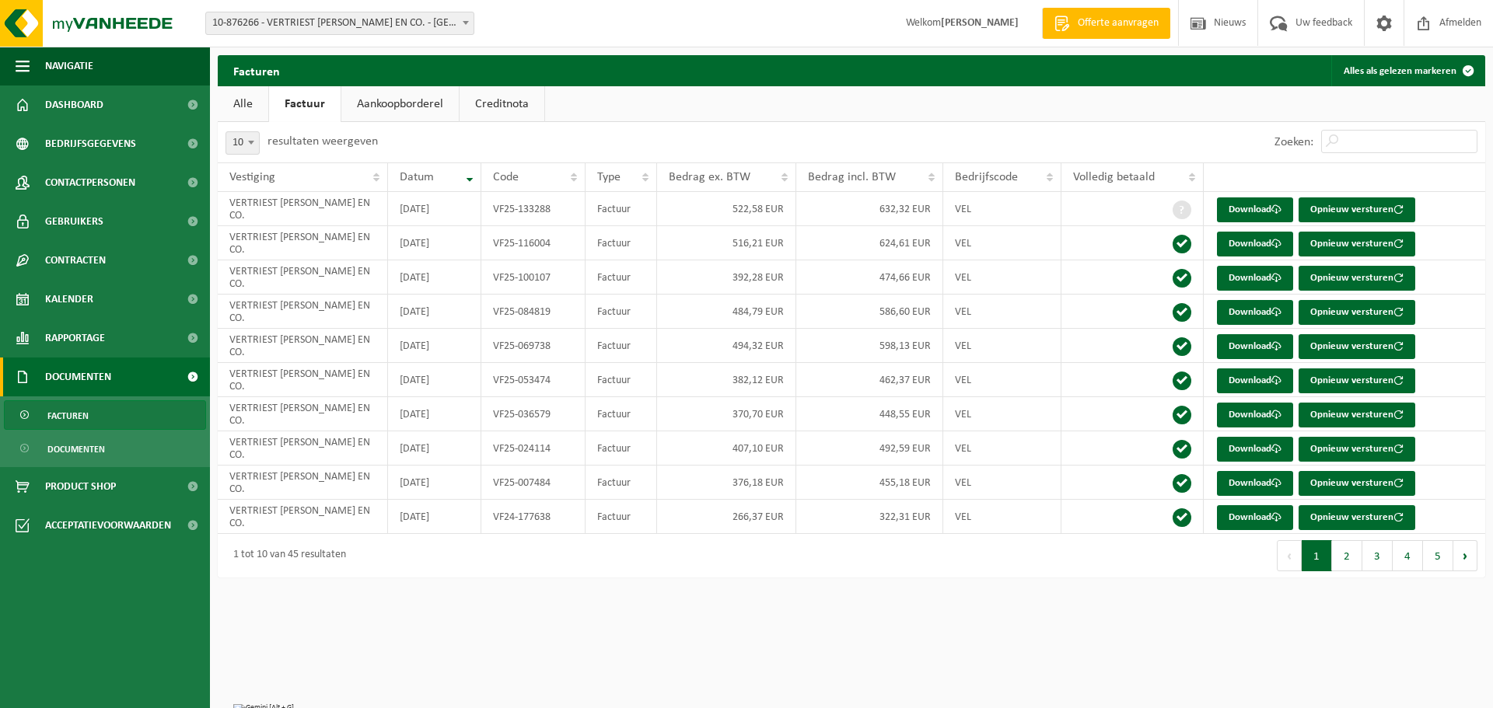
click at [247, 103] on link "Alle" at bounding box center [243, 104] width 51 height 36
click at [148, 118] on link "Dashboard" at bounding box center [105, 105] width 210 height 39
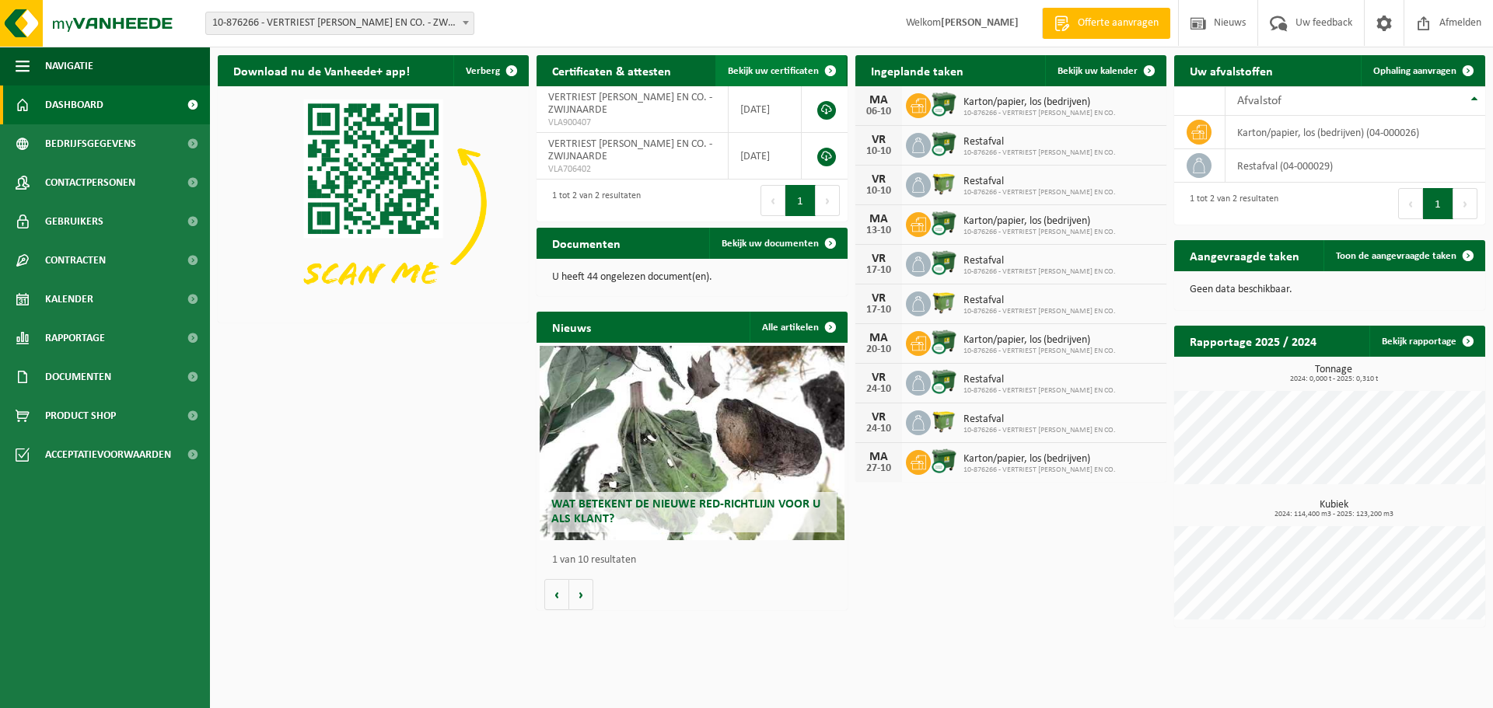
click at [789, 72] on span "Bekijk uw certificaten" at bounding box center [773, 71] width 91 height 10
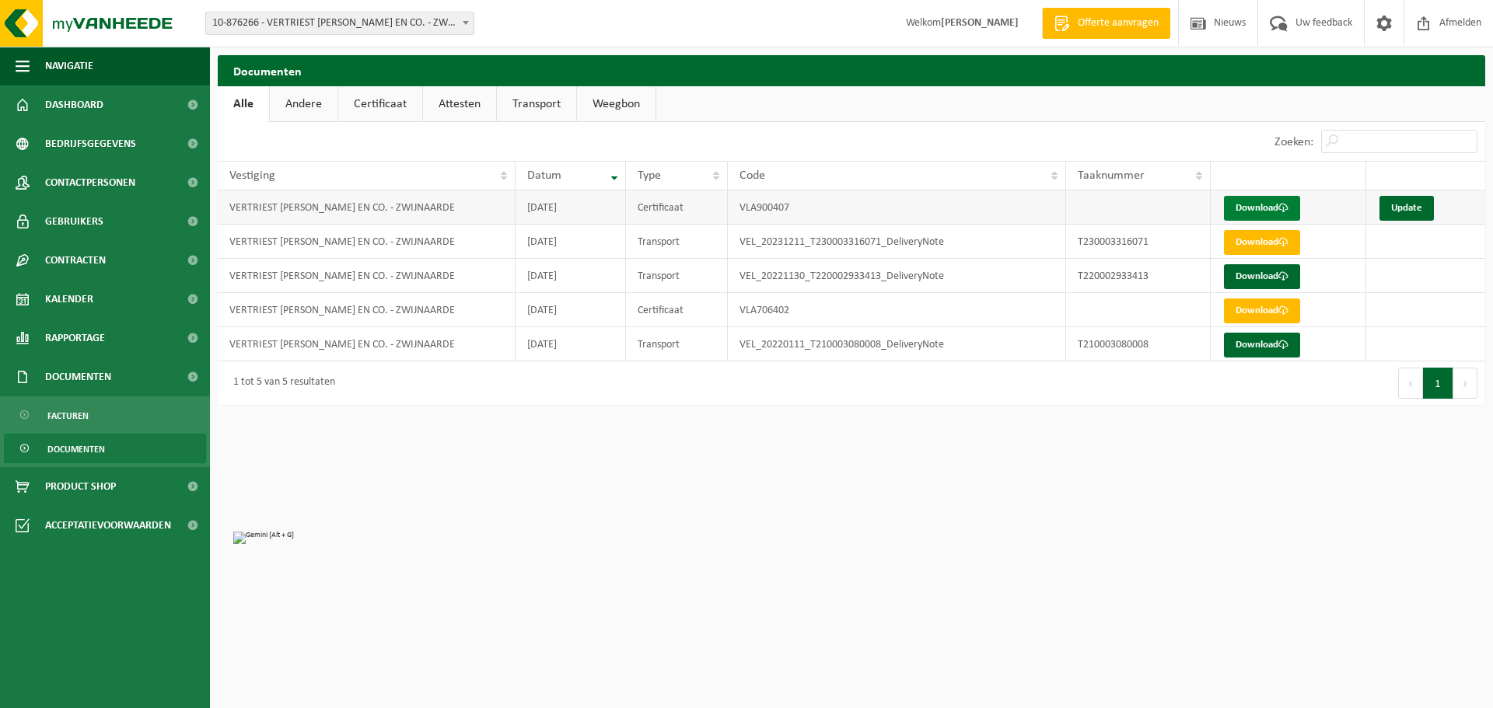
click at [1241, 208] on link "Download" at bounding box center [1262, 208] width 76 height 25
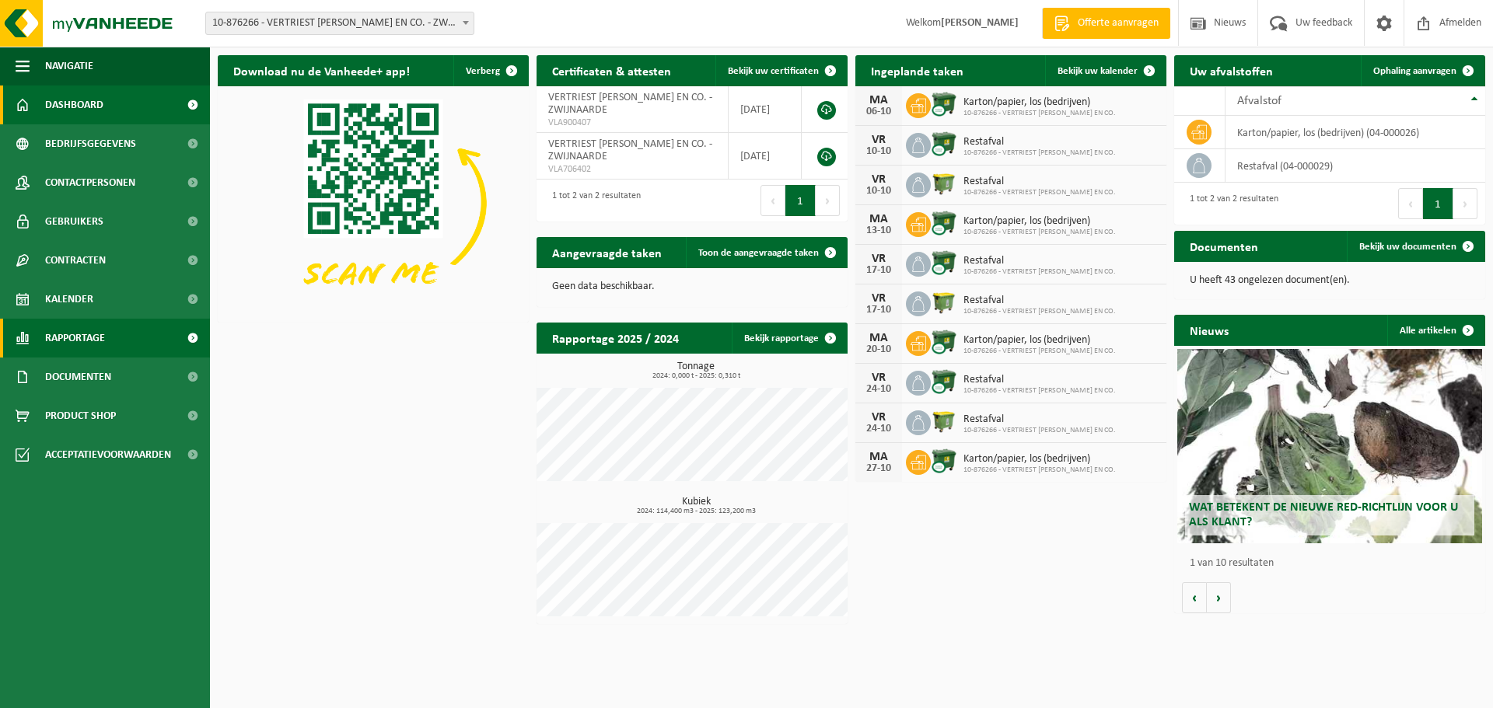
click at [117, 348] on link "Rapportage" at bounding box center [105, 338] width 210 height 39
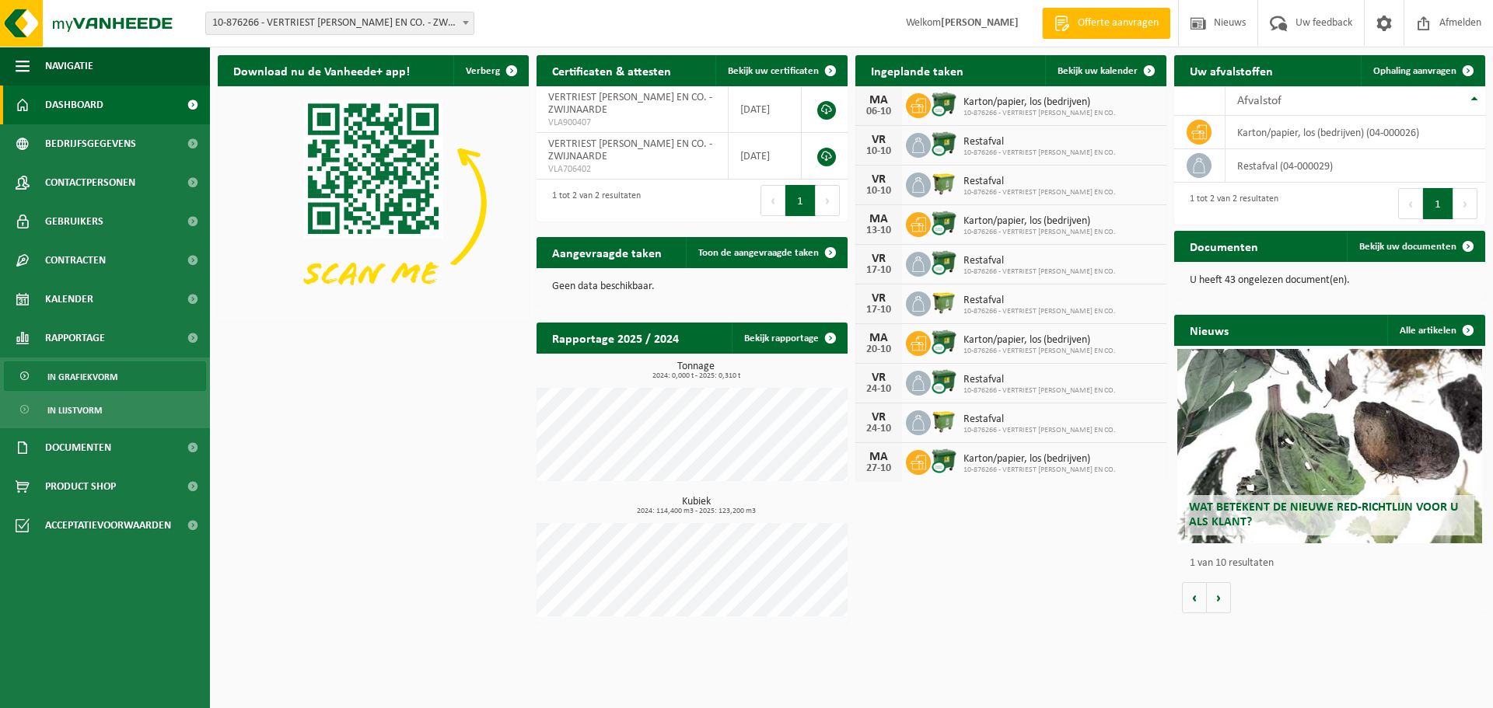
click at [109, 372] on span "In grafiekvorm" at bounding box center [82, 377] width 70 height 30
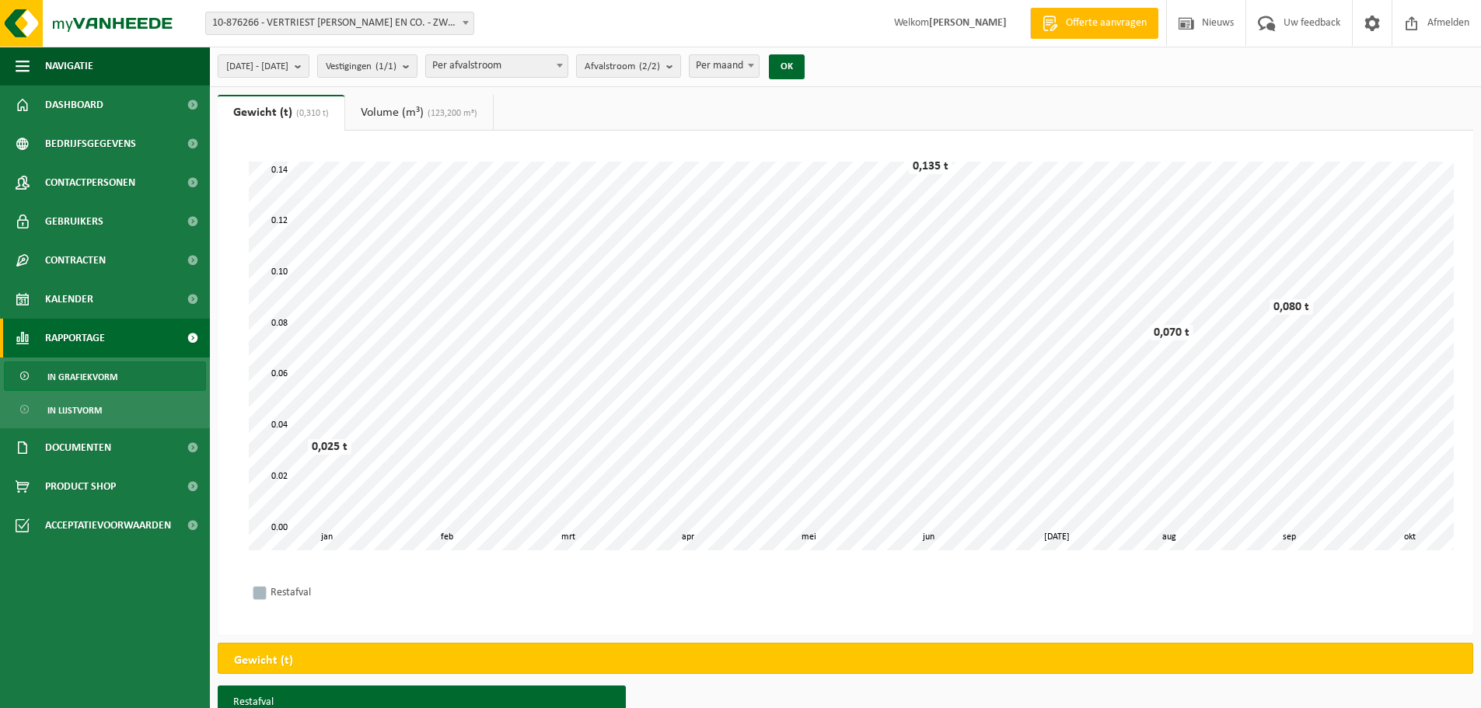
click at [547, 69] on span "Per afvalstroom" at bounding box center [497, 66] width 142 height 22
click at [417, 68] on b "submit" at bounding box center [410, 66] width 14 height 22
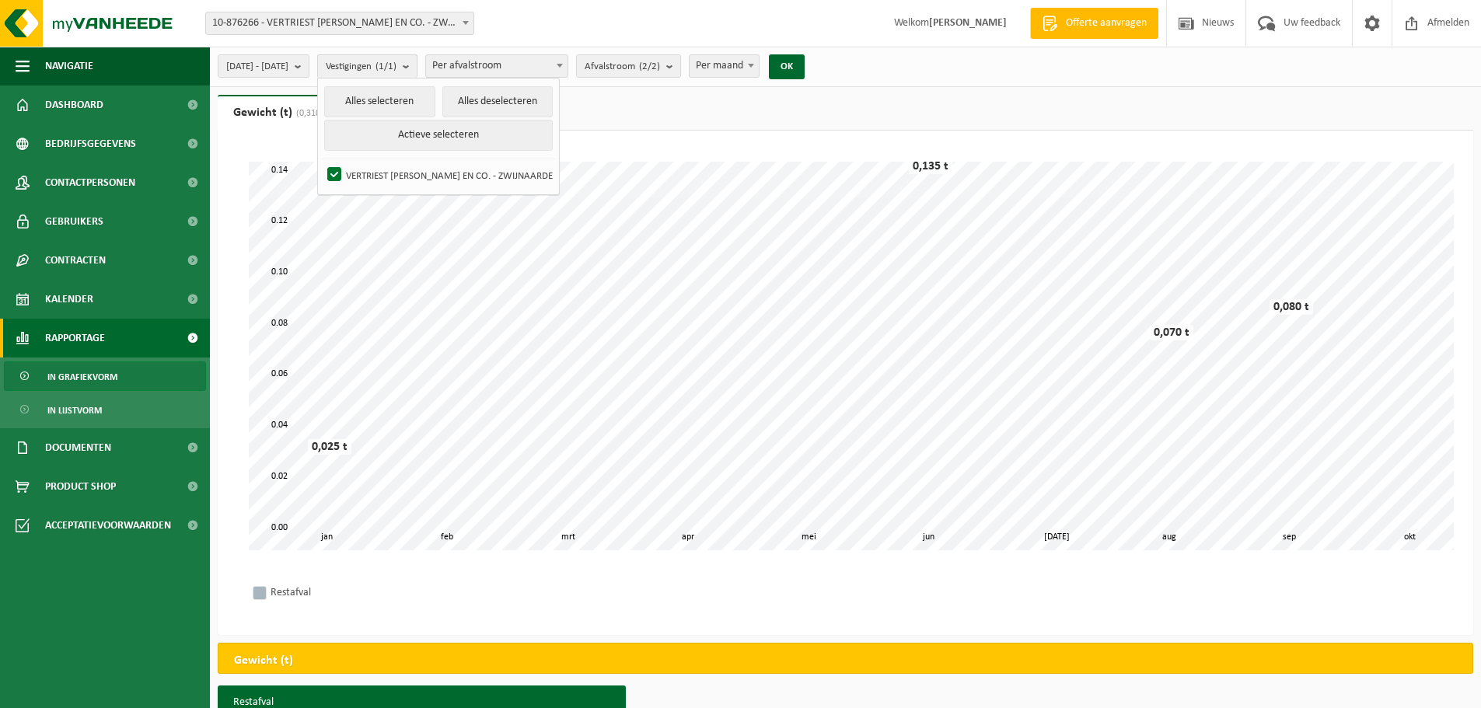
click at [417, 68] on b "submit" at bounding box center [410, 66] width 14 height 23
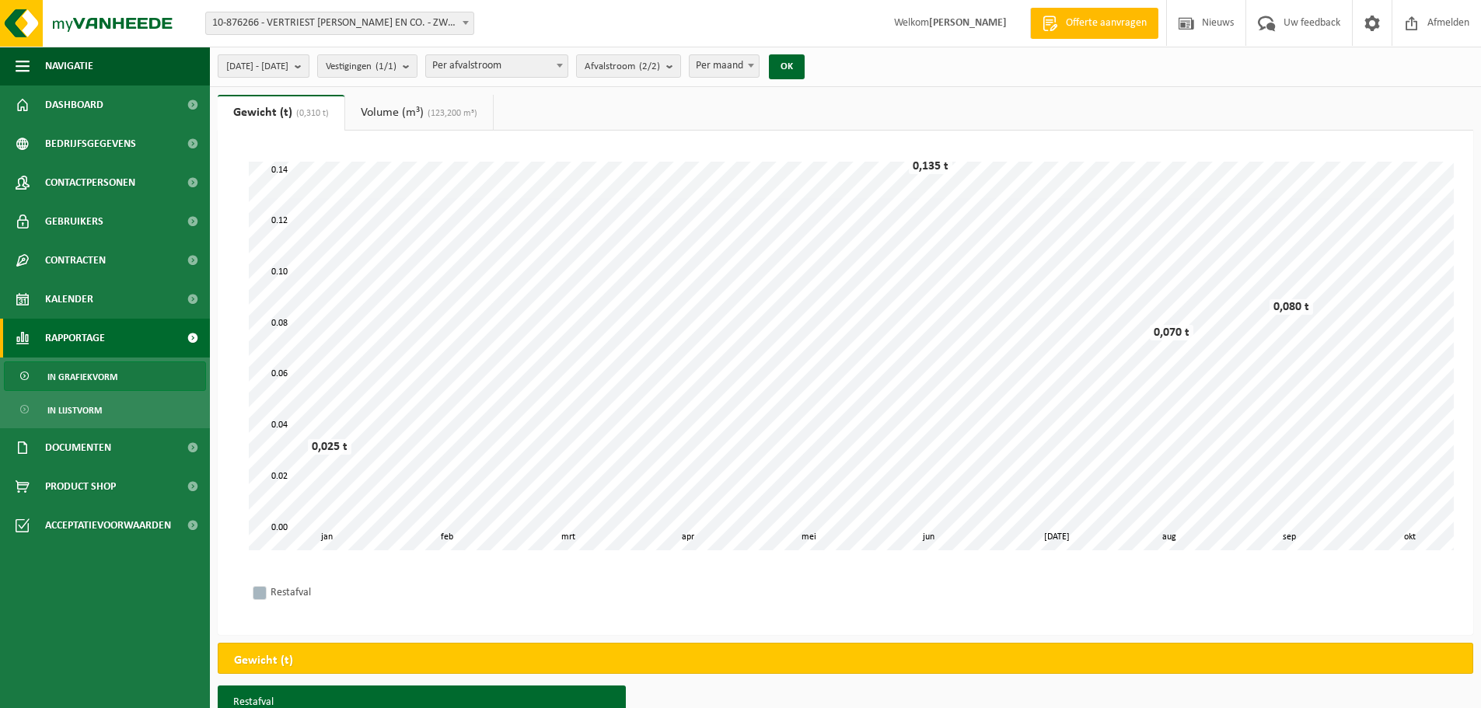
click at [288, 73] on span "2025-01-01 - 2025-10-04" at bounding box center [257, 66] width 62 height 23
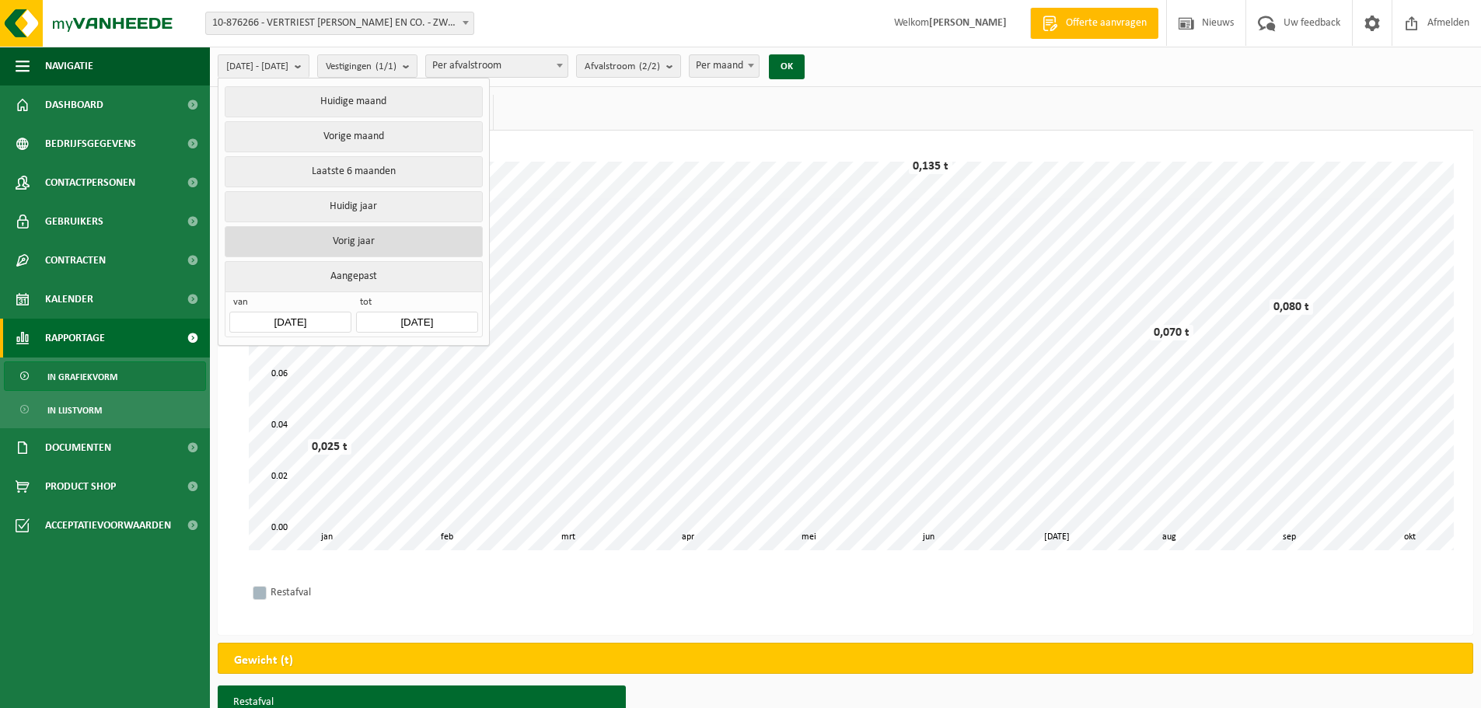
click at [371, 238] on button "Vorig jaar" at bounding box center [353, 241] width 257 height 31
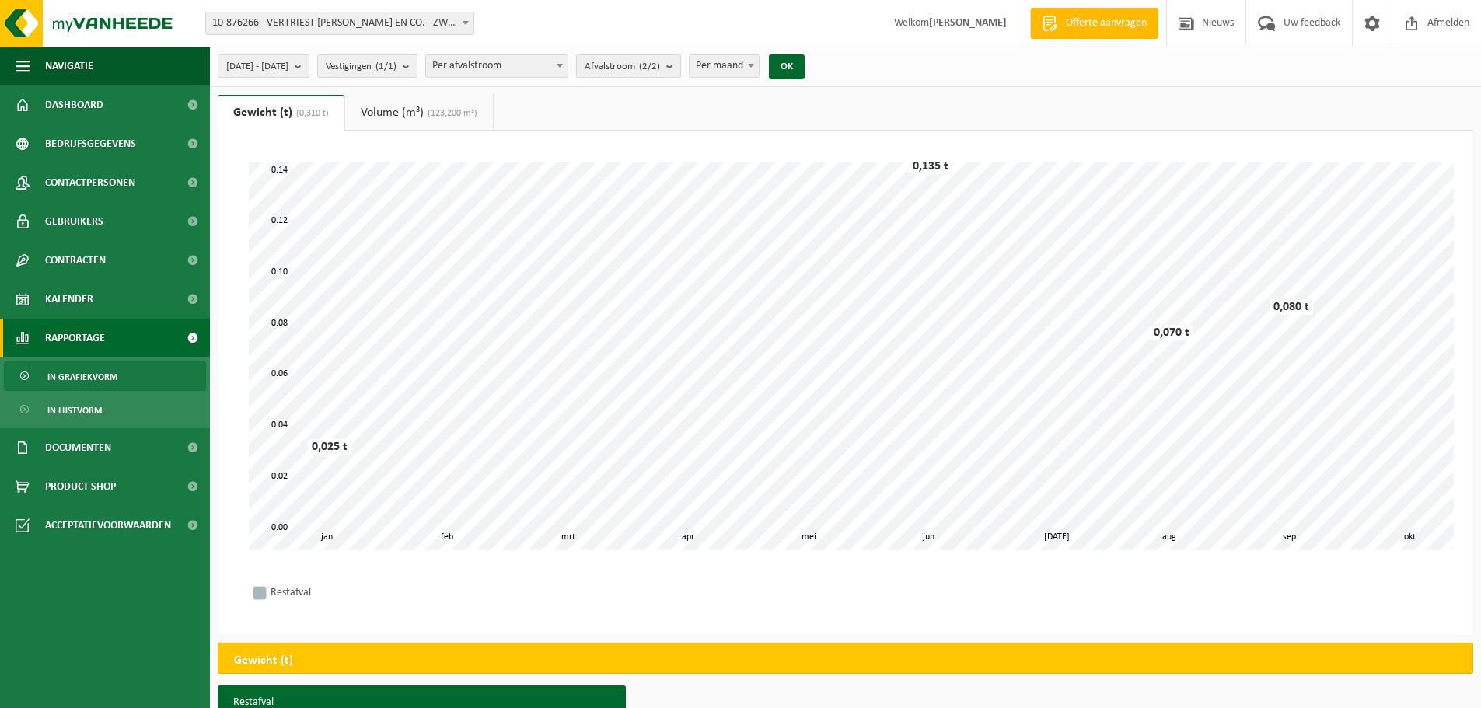
click at [660, 67] on count "(2/2)" at bounding box center [649, 66] width 21 height 10
click at [510, 69] on span "Per afvalstroom" at bounding box center [497, 66] width 142 height 22
click at [805, 68] on button "OK" at bounding box center [787, 66] width 36 height 25
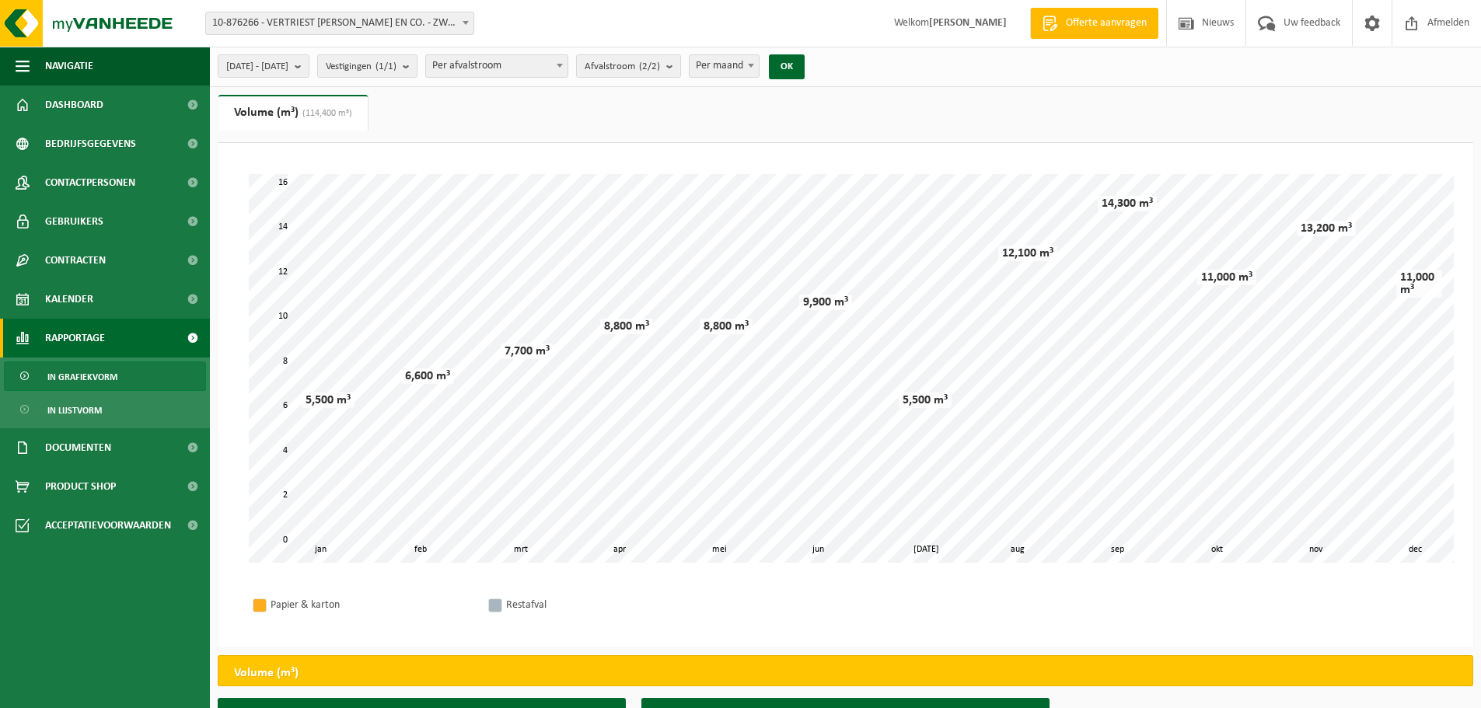
click at [894, 68] on div "2024-01-01 - 2024-12-31 Huidige maand Vorige maand Laatste 6 maanden Huidig jaa…" at bounding box center [845, 67] width 1271 height 40
